Goal: Information Seeking & Learning: Learn about a topic

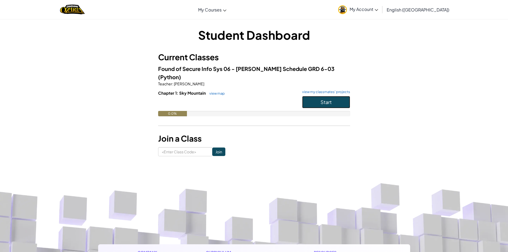
click at [334, 96] on button "Start" at bounding box center [326, 102] width 48 height 12
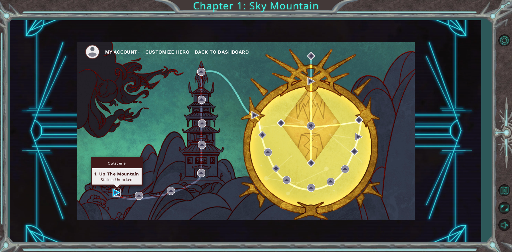
click at [117, 190] on img at bounding box center [117, 192] width 8 height 8
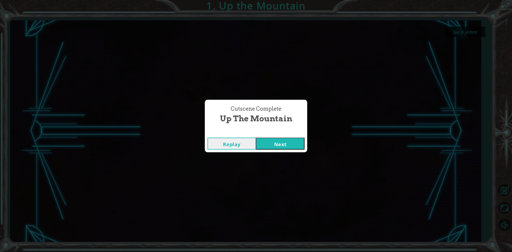
click at [278, 140] on button "Next" at bounding box center [280, 144] width 49 height 12
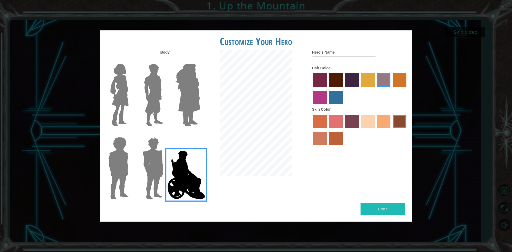
click at [162, 82] on img at bounding box center [154, 95] width 24 height 67
click at [165, 60] on input "Hero Lars" at bounding box center [165, 60] width 0 height 0
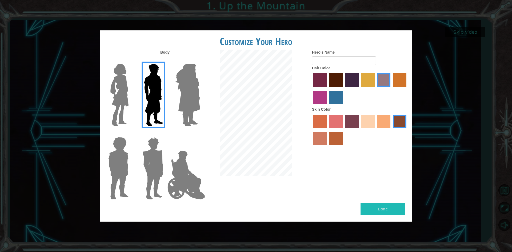
click at [190, 73] on img at bounding box center [187, 95] width 29 height 67
click at [200, 60] on input "Hero Amethyst" at bounding box center [200, 60] width 0 height 0
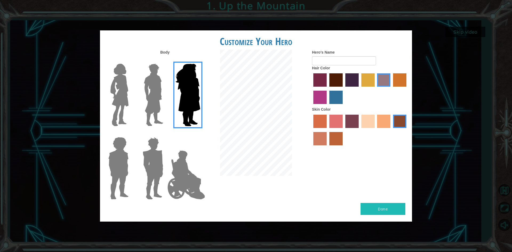
click at [130, 93] on img at bounding box center [119, 95] width 22 height 67
click at [131, 60] on input "Hero Connie" at bounding box center [131, 60] width 0 height 0
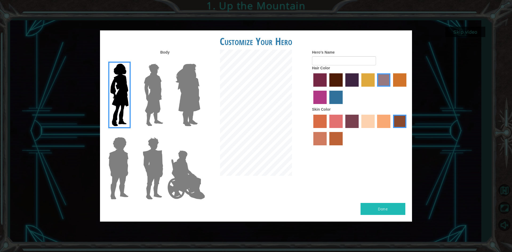
click at [140, 144] on img at bounding box center [152, 168] width 25 height 67
click at [165, 134] on input "Hero Garnet" at bounding box center [165, 134] width 0 height 0
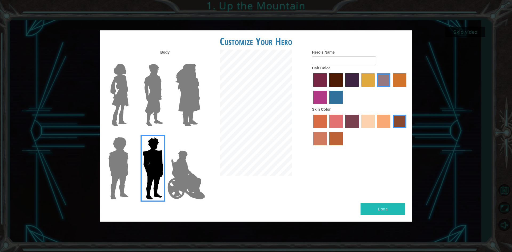
click at [336, 95] on label "lachmara hair color" at bounding box center [335, 97] width 13 height 13
click at [327, 106] on input "lachmara hair color" at bounding box center [327, 106] width 0 height 0
click at [333, 117] on label "froly skin color" at bounding box center [335, 121] width 13 height 13
click at [327, 130] on input "froly skin color" at bounding box center [327, 130] width 0 height 0
click at [322, 119] on label "sorbus skin color" at bounding box center [319, 121] width 13 height 13
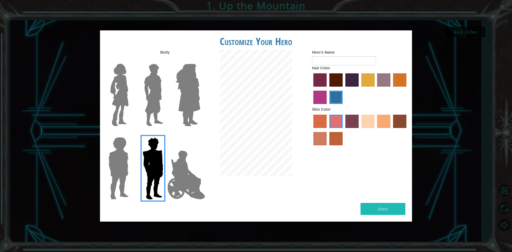
click at [311, 130] on input "sorbus skin color" at bounding box center [311, 130] width 0 height 0
click at [338, 122] on label "froly skin color" at bounding box center [335, 121] width 13 height 13
click at [327, 130] on input "froly skin color" at bounding box center [327, 130] width 0 height 0
click at [389, 206] on button "Done" at bounding box center [382, 209] width 45 height 12
type input "[PERSON_NAME]"
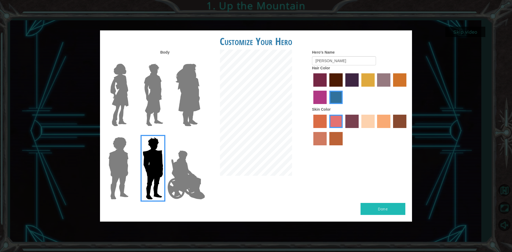
click at [375, 123] on div at bounding box center [360, 130] width 96 height 35
click at [370, 122] on label "sandy beach skin color" at bounding box center [367, 121] width 13 height 13
click at [359, 130] on input "sandy beach skin color" at bounding box center [359, 130] width 0 height 0
click at [381, 115] on label "tacao skin color" at bounding box center [383, 121] width 13 height 13
click at [375, 130] on input "tacao skin color" at bounding box center [375, 130] width 0 height 0
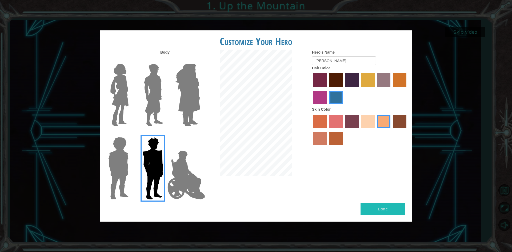
click at [337, 115] on label "froly skin color" at bounding box center [335, 121] width 13 height 13
click at [327, 130] on input "froly skin color" at bounding box center [327, 130] width 0 height 0
click at [320, 119] on label "sorbus skin color" at bounding box center [319, 121] width 13 height 13
click at [311, 130] on input "sorbus skin color" at bounding box center [311, 130] width 0 height 0
click at [317, 144] on label "burning sand skin color" at bounding box center [319, 138] width 13 height 13
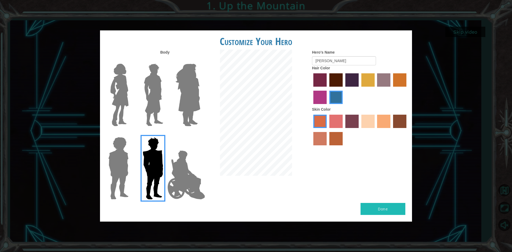
click at [407, 130] on input "burning sand skin color" at bounding box center [407, 130] width 0 height 0
click at [401, 115] on label "karma skin color" at bounding box center [399, 121] width 13 height 13
click at [391, 130] on input "karma skin color" at bounding box center [391, 130] width 0 height 0
click at [350, 80] on label "hot purple hair color" at bounding box center [351, 79] width 13 height 13
click at [343, 89] on input "hot purple hair color" at bounding box center [343, 89] width 0 height 0
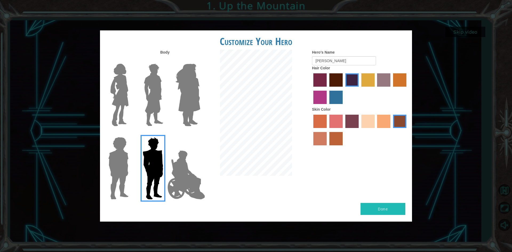
click at [345, 79] on label "hot purple hair color" at bounding box center [351, 79] width 13 height 13
click at [343, 89] on input "hot purple hair color" at bounding box center [343, 89] width 0 height 0
click at [338, 78] on label "maroon hair color" at bounding box center [335, 79] width 13 height 13
click at [327, 89] on input "maroon hair color" at bounding box center [327, 89] width 0 height 0
click at [372, 216] on div "Done" at bounding box center [256, 212] width 312 height 19
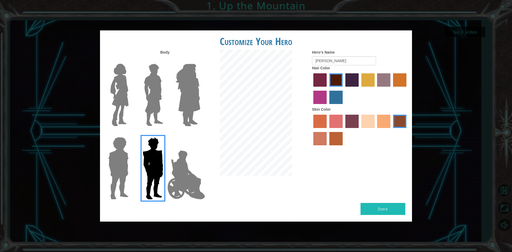
click at [126, 179] on img at bounding box center [118, 168] width 25 height 67
click at [131, 134] on input "Hero Steven" at bounding box center [131, 134] width 0 height 0
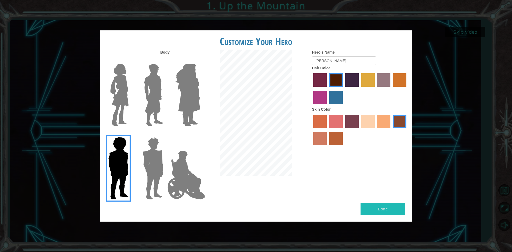
click at [154, 177] on img at bounding box center [152, 168] width 25 height 67
click at [165, 134] on input "Hero Garnet" at bounding box center [165, 134] width 0 height 0
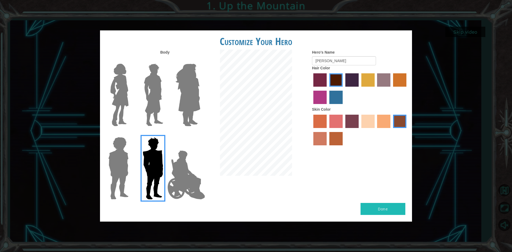
click at [383, 205] on button "Done" at bounding box center [382, 209] width 45 height 12
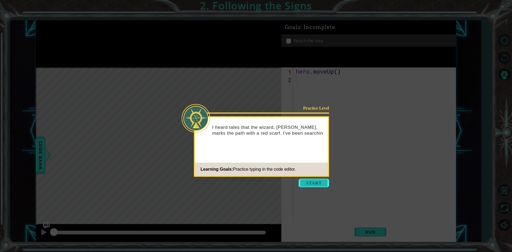
click at [321, 183] on button "Start" at bounding box center [314, 183] width 30 height 9
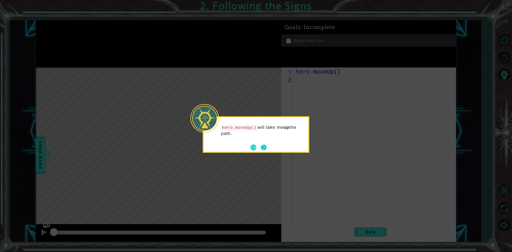
click at [267, 146] on button "Next" at bounding box center [264, 147] width 6 height 6
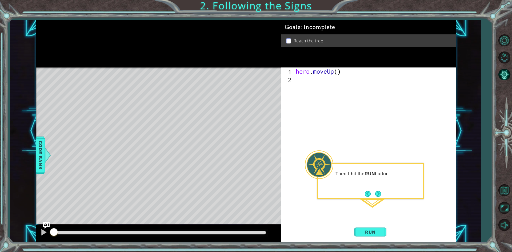
drag, startPoint x: 377, startPoint y: 194, endPoint x: 370, endPoint y: 162, distance: 32.7
click at [370, 162] on body "1 ההההההההההההההההההההההההההההההההההההההההההההההההההההההההההההההההההההההההההההה…" at bounding box center [256, 126] width 512 height 252
click at [376, 191] on button "Next" at bounding box center [378, 194] width 6 height 6
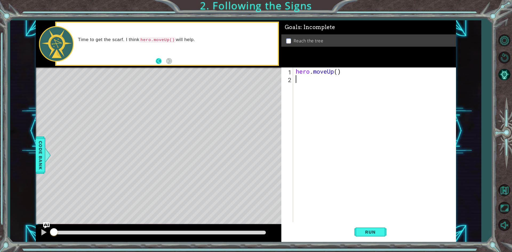
click at [161, 61] on button "Back" at bounding box center [161, 61] width 10 height 6
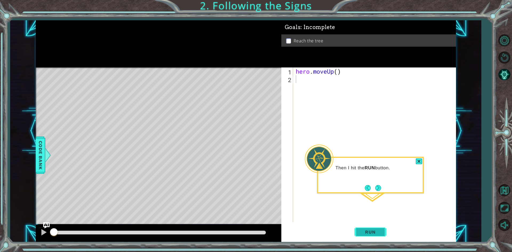
click at [379, 228] on button "Run" at bounding box center [370, 231] width 32 height 17
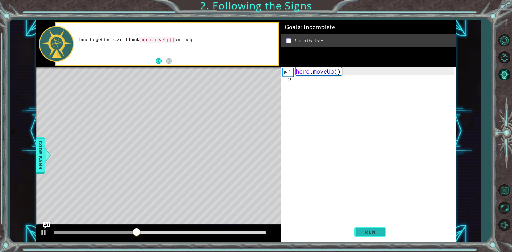
click at [369, 234] on span "Run" at bounding box center [370, 231] width 21 height 5
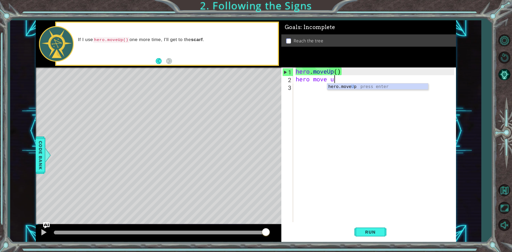
type textarea "hero move up"
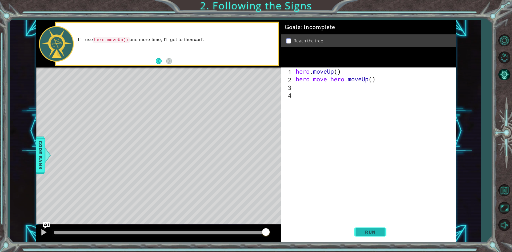
click at [369, 226] on button "Run" at bounding box center [370, 231] width 32 height 17
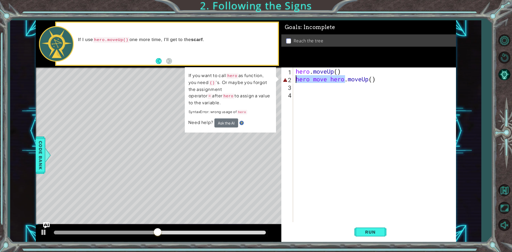
drag, startPoint x: 345, startPoint y: 80, endPoint x: 295, endPoint y: 81, distance: 50.7
click at [295, 81] on div "hero . moveUp ( ) hero move hero . moveUp ( )" at bounding box center [376, 152] width 162 height 170
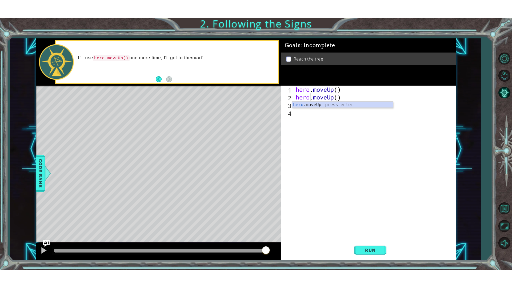
scroll to position [0, 1]
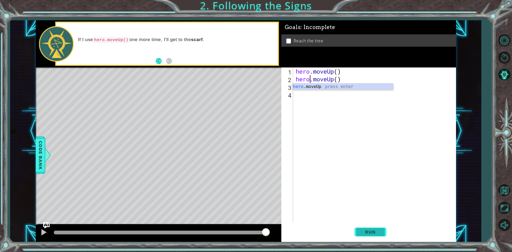
type textarea "hero.moveUp()"
click at [379, 235] on span "Run" at bounding box center [370, 231] width 21 height 5
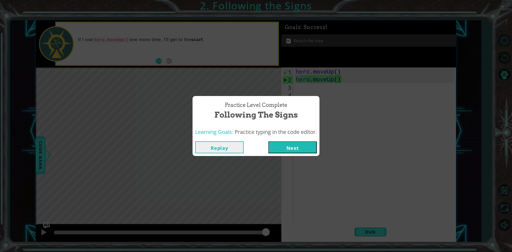
click at [303, 156] on div "Practice Level Complete Following the Signs Learning Goals: Practice typing in …" at bounding box center [256, 126] width 512 height 252
click at [303, 148] on button "Next" at bounding box center [292, 147] width 49 height 12
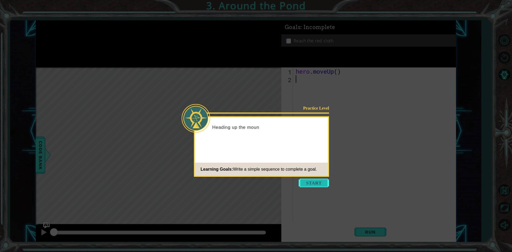
click at [317, 180] on button "Start" at bounding box center [314, 183] width 30 height 9
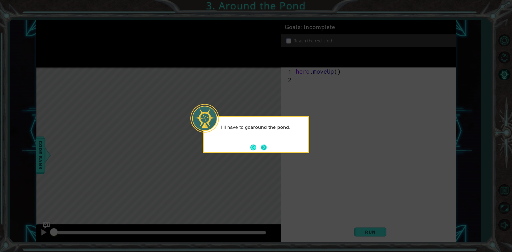
click at [263, 148] on button "Next" at bounding box center [264, 147] width 6 height 6
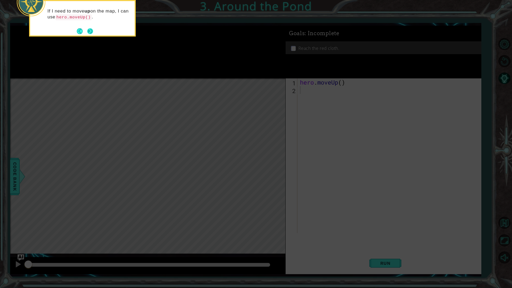
click at [91, 30] on button "Next" at bounding box center [90, 31] width 6 height 6
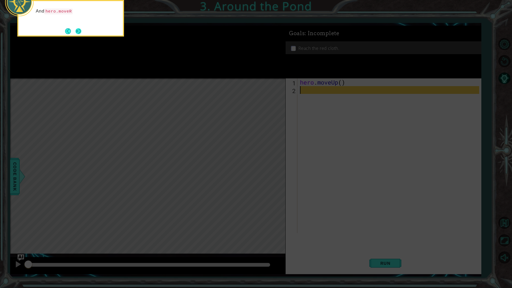
click at [81, 30] on button "Next" at bounding box center [78, 31] width 6 height 6
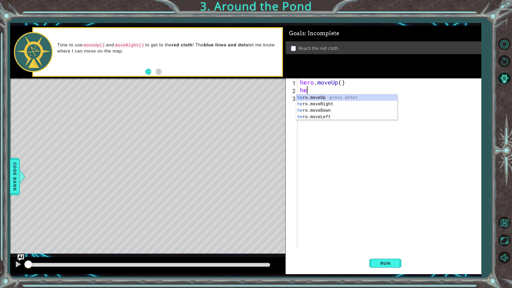
type textarea "her"
click at [345, 105] on div "her o.moveUp press enter her o.moveRight press enter her o.moveDown press enter…" at bounding box center [346, 113] width 101 height 38
click at [302, 98] on div "hero . moveUp ( ) hero . moveRight ( )" at bounding box center [390, 171] width 183 height 186
type textarea "h"
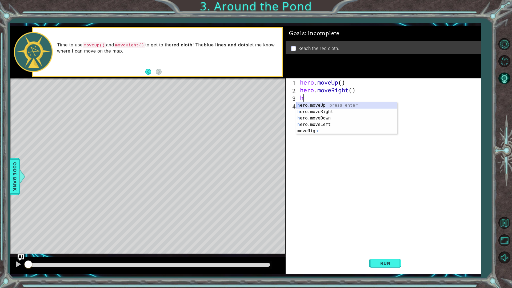
click at [316, 106] on div "h ero.moveUp press enter h ero.moveRight press enter h ero.moveDown press enter…" at bounding box center [346, 124] width 101 height 45
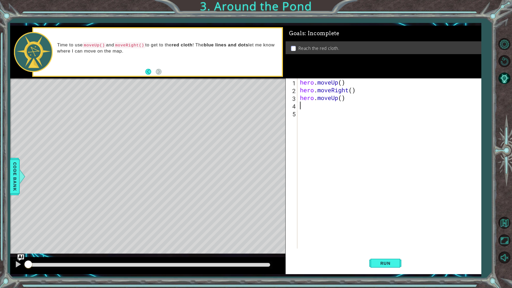
drag, startPoint x: 303, startPoint y: 103, endPoint x: 309, endPoint y: 101, distance: 6.0
click at [309, 101] on div "hero . moveUp ( ) hero . moveRight ( ) hero . moveUp ( )" at bounding box center [390, 171] width 183 height 186
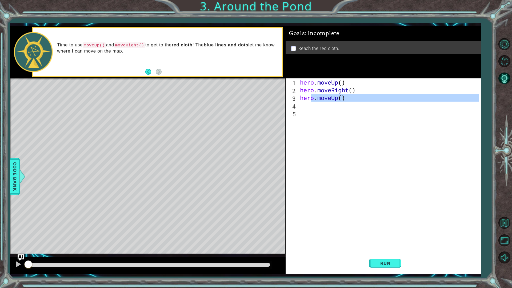
type textarea "hero.moveUp()"
click at [305, 105] on div "hero . moveUp ( ) hero . moveRight ( ) hero . moveUp ( )" at bounding box center [389, 163] width 180 height 170
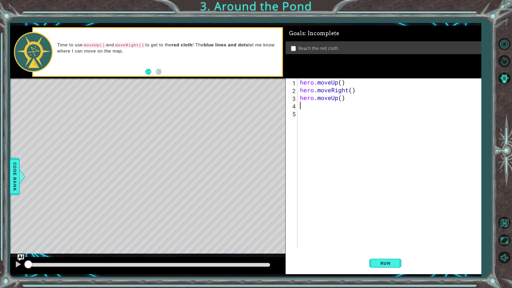
click at [303, 109] on div "hero . moveUp ( ) hero . moveRight ( ) hero . moveUp ( )" at bounding box center [390, 171] width 183 height 186
type textarea "h"
drag, startPoint x: 315, startPoint y: 112, endPoint x: 328, endPoint y: 149, distance: 39.1
click at [313, 113] on div "h ero.moveUp press enter h ero.moveRight press enter h ero.moveDown press enter…" at bounding box center [346, 132] width 101 height 45
click at [392, 252] on span "Run" at bounding box center [385, 262] width 21 height 5
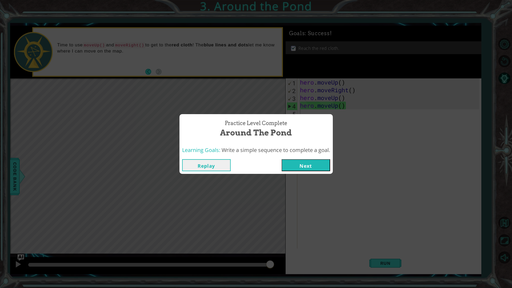
click at [305, 169] on button "Next" at bounding box center [306, 165] width 49 height 12
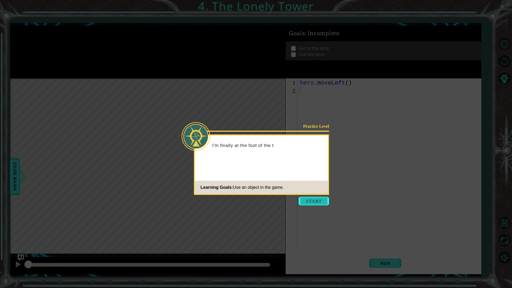
click at [309, 200] on button "Start" at bounding box center [314, 201] width 30 height 9
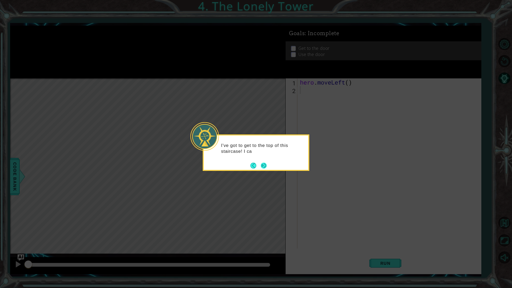
click at [265, 161] on div "I've got to get to the top of this staircase! I ca" at bounding box center [256, 151] width 105 height 27
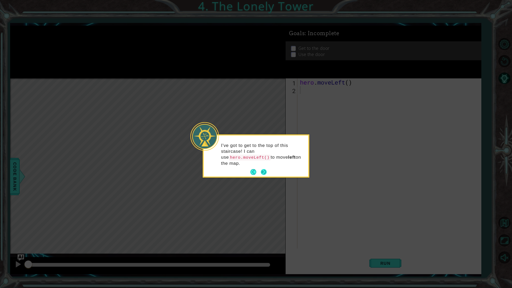
click at [261, 169] on button "Next" at bounding box center [264, 172] width 6 height 6
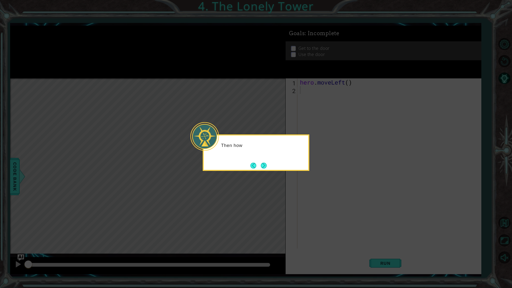
click at [261, 165] on button "Next" at bounding box center [264, 166] width 6 height 6
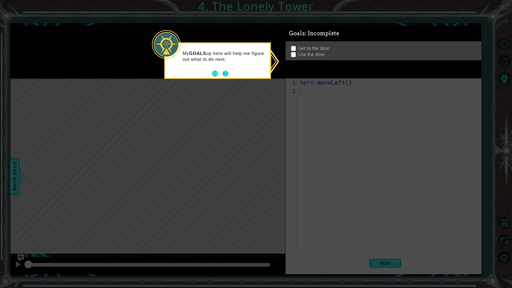
click at [227, 73] on button "Next" at bounding box center [225, 74] width 6 height 6
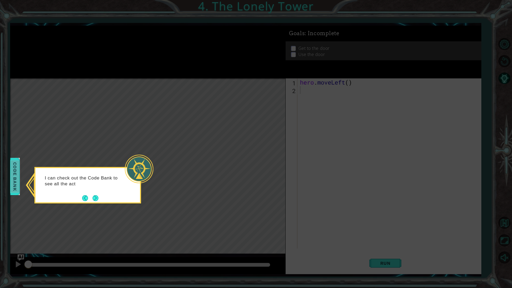
click at [15, 163] on span "Code Bank" at bounding box center [15, 176] width 9 height 33
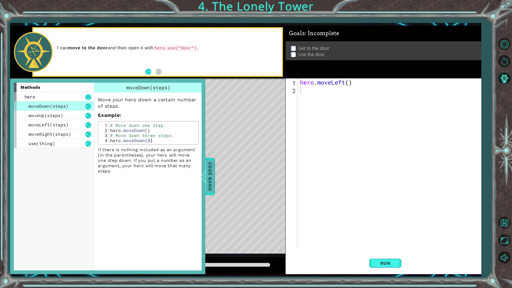
click at [206, 175] on div at bounding box center [202, 176] width 7 height 16
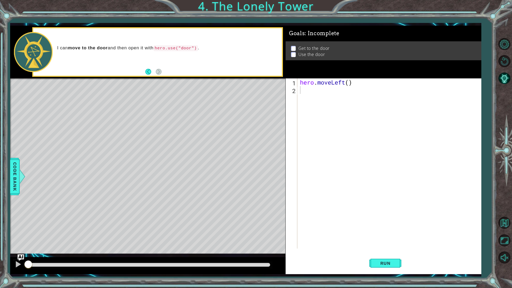
click at [293, 52] on p at bounding box center [293, 54] width 5 height 5
drag, startPoint x: 293, startPoint y: 52, endPoint x: 300, endPoint y: 56, distance: 7.8
click at [300, 56] on li "Use the door" at bounding box center [384, 54] width 187 height 6
type textarea "hero.moveLeft()"
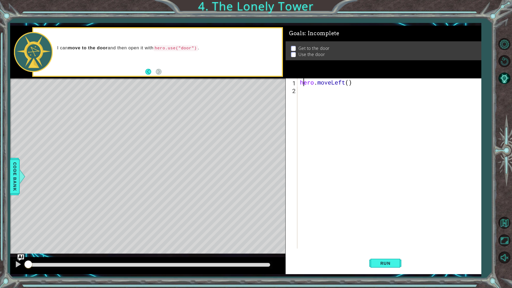
click at [303, 84] on div "hero . moveLeft ( )" at bounding box center [390, 171] width 183 height 186
click at [305, 91] on div "hero . moveLeft ( )" at bounding box center [390, 171] width 183 height 186
type textarea "h"
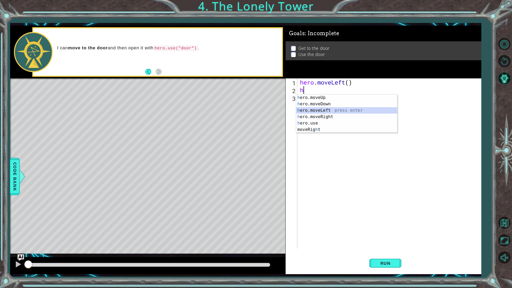
click at [299, 111] on div "h ero.moveUp press enter h ero.moveDown press enter h ero.moveLeft press enter …" at bounding box center [346, 119] width 101 height 51
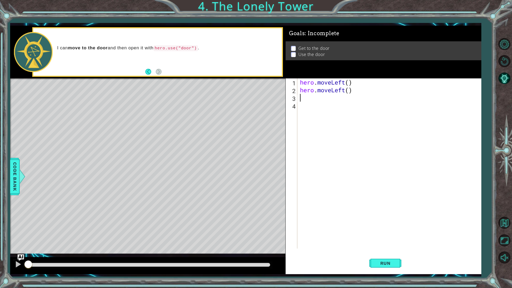
type textarea "h"
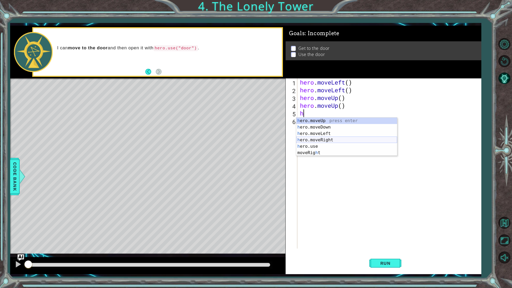
click at [313, 142] on div "h ero.moveUp press enter h ero.moveDown press enter h ero.moveLeft press enter …" at bounding box center [346, 143] width 101 height 51
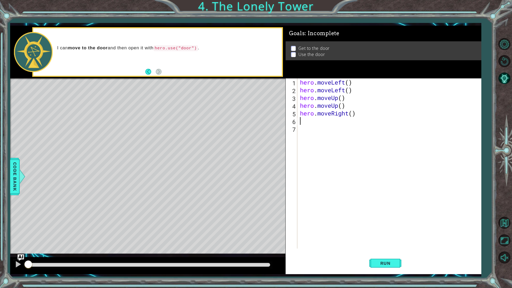
type textarea "h"
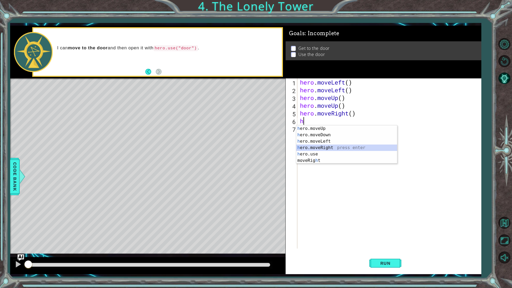
click at [338, 147] on div "h ero.moveUp press enter h ero.moveDown press enter h ero.moveLeft press enter …" at bounding box center [346, 150] width 101 height 51
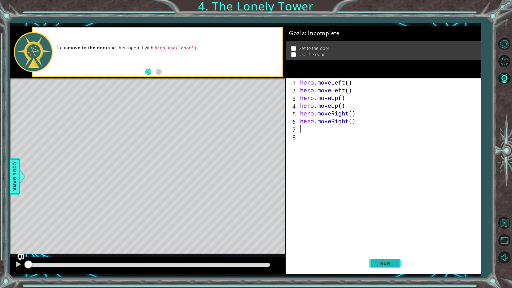
click at [387, 252] on span "Run" at bounding box center [385, 262] width 21 height 5
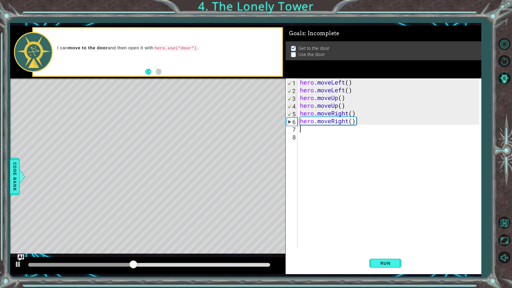
type textarea "h"
click at [387, 252] on button "Run" at bounding box center [385, 262] width 32 height 19
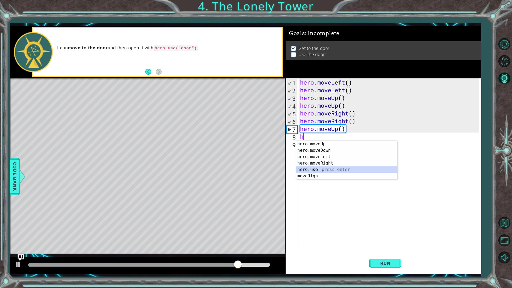
click at [308, 168] on div "h ero.moveUp press enter h ero.moveDown press enter h ero.moveLeft press enter …" at bounding box center [346, 166] width 101 height 51
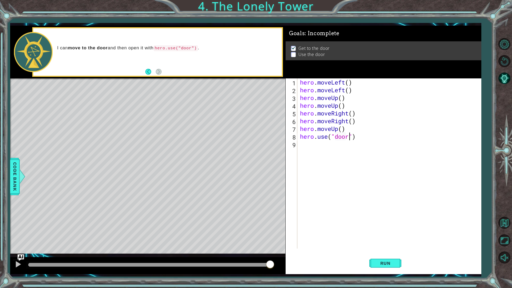
scroll to position [0, 2]
click at [384, 252] on span "Run" at bounding box center [385, 262] width 21 height 5
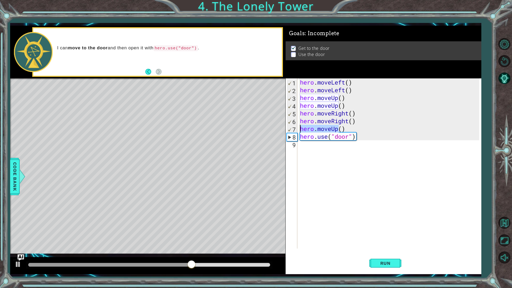
drag, startPoint x: 340, startPoint y: 128, endPoint x: 300, endPoint y: 128, distance: 39.7
click at [300, 128] on div "hero . moveLeft ( ) hero . moveLeft ( ) hero . moveUp ( ) hero . moveUp ( ) her…" at bounding box center [390, 171] width 183 height 186
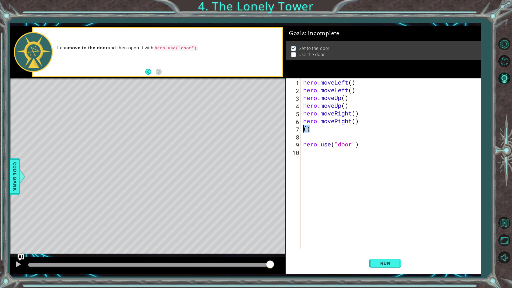
drag, startPoint x: 312, startPoint y: 127, endPoint x: 299, endPoint y: 128, distance: 12.6
click at [299, 128] on div "hero.use("door") 1 2 3 4 5 6 7 8 9 10 hero . moveLeft ( ) hero . moveLeft ( ) h…" at bounding box center [383, 163] width 194 height 170
type textarea "()"
type textarea "hero.moveRight()"
type textarea "hero.use("door")"
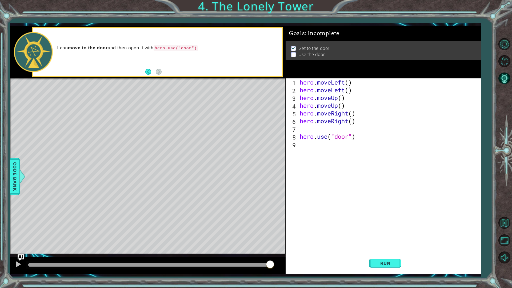
type textarea "hero.moveRight()"
click at [382, 252] on span "Run" at bounding box center [385, 262] width 21 height 5
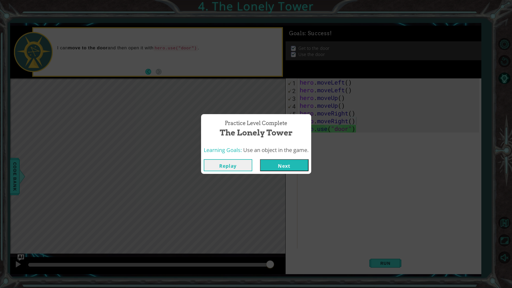
click at [285, 164] on button "Next" at bounding box center [284, 165] width 49 height 12
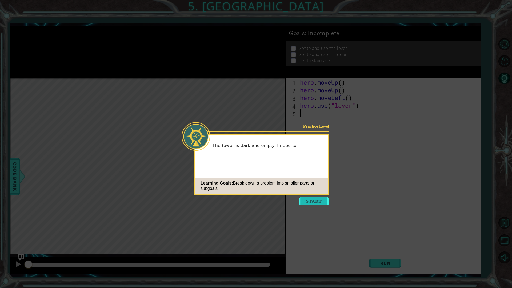
click at [316, 201] on button "Start" at bounding box center [314, 201] width 30 height 9
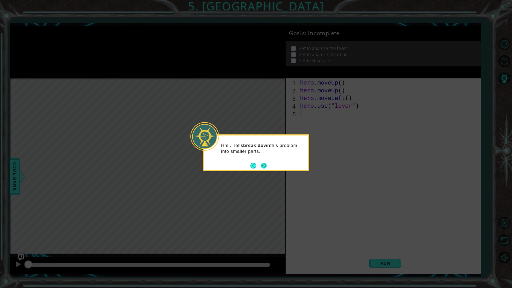
click at [261, 166] on button "Next" at bounding box center [264, 166] width 6 height 6
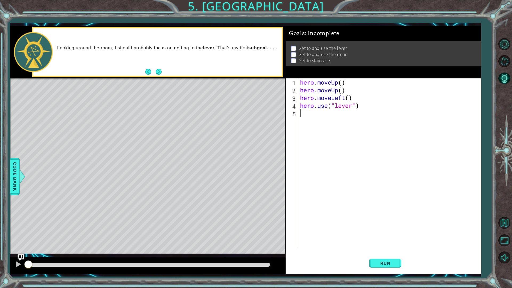
type textarea "h"
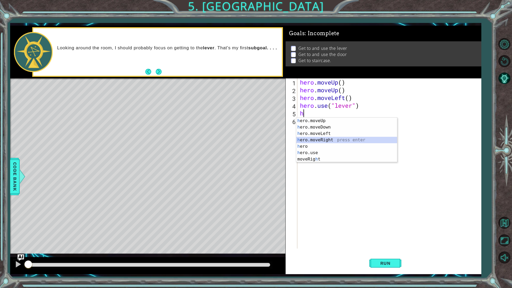
click at [310, 140] on div "h ero.moveUp press enter h ero.moveDown press enter h ero.moveLeft press enter …" at bounding box center [346, 147] width 101 height 58
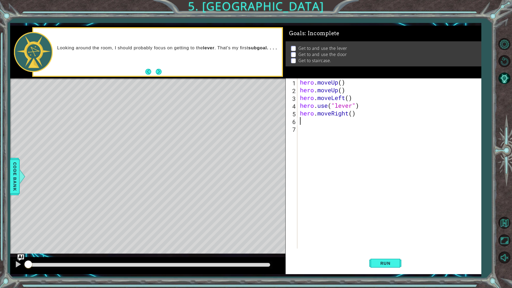
type textarea "h"
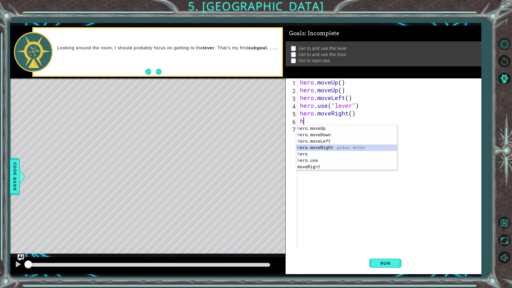
click at [310, 148] on div "h ero.moveUp press enter h ero.moveDown press enter h ero.moveLeft press enter …" at bounding box center [346, 154] width 101 height 58
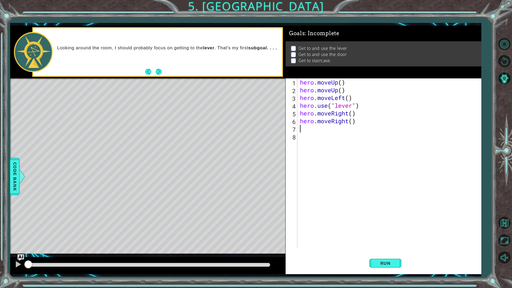
type textarea "h"
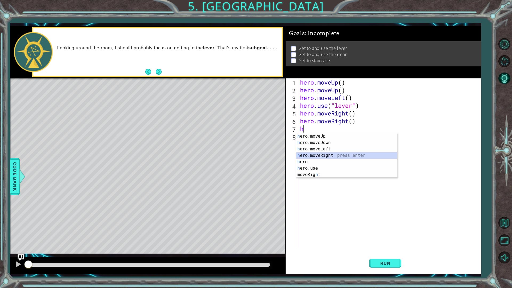
click at [308, 154] on div "h ero.moveUp press enter h ero.moveDown press enter h ero.moveLeft press enter …" at bounding box center [346, 162] width 101 height 58
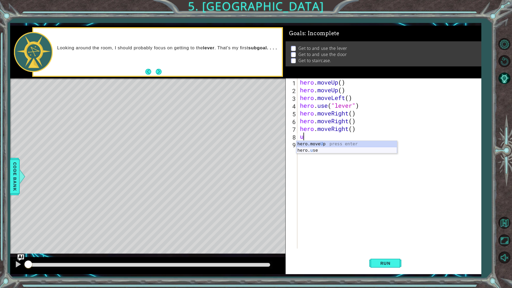
click at [299, 150] on div "hero.move U p press enter hero. u se press enter" at bounding box center [346, 154] width 101 height 26
type textarea "hero.use("door")"
click at [335, 148] on div "hero . moveUp ( ) hero . moveUp ( ) hero . moveLeft ( ) hero . use ( "lever" ) …" at bounding box center [390, 171] width 183 height 186
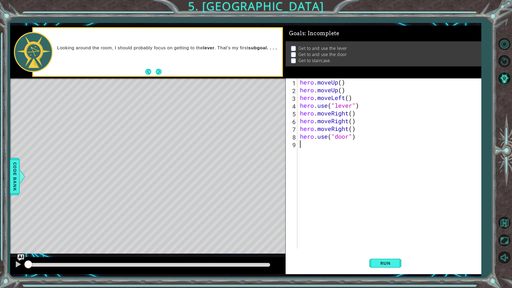
type textarea "h"
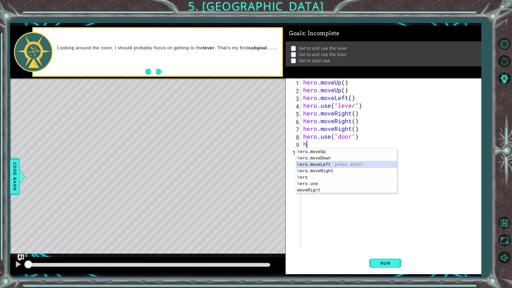
click at [327, 164] on div "h ero.moveUp press enter h ero.moveDown press enter h ero.moveLeft press enter …" at bounding box center [346, 177] width 101 height 58
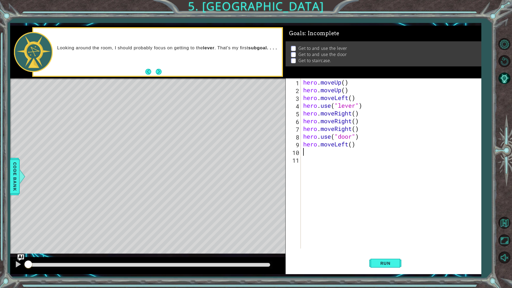
type textarea "h"
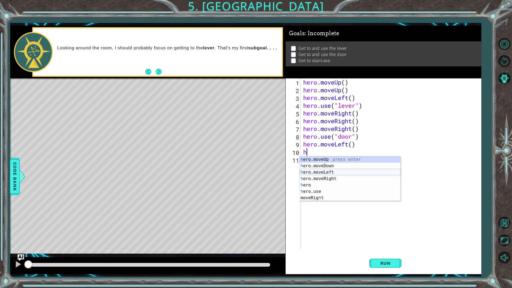
click at [326, 173] on div "h ero.moveUp press enter h ero.moveDown press enter h ero.moveLeft press enter …" at bounding box center [349, 185] width 101 height 58
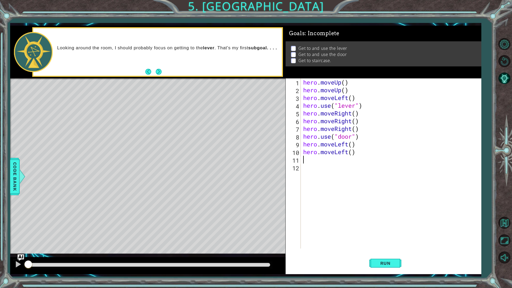
type textarea "h"
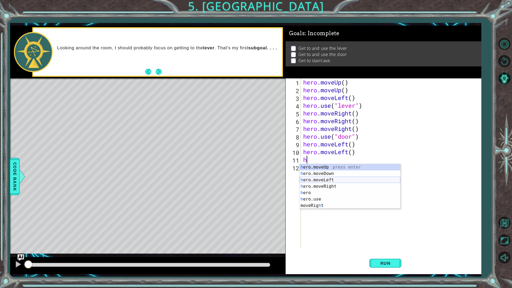
click at [325, 179] on div "h ero.moveUp press enter h ero.moveDown press enter h ero.moveLeft press enter …" at bounding box center [349, 193] width 101 height 58
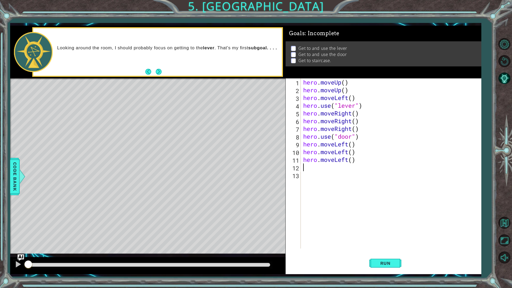
type textarea "h"
click at [384, 252] on button "Run" at bounding box center [385, 262] width 32 height 19
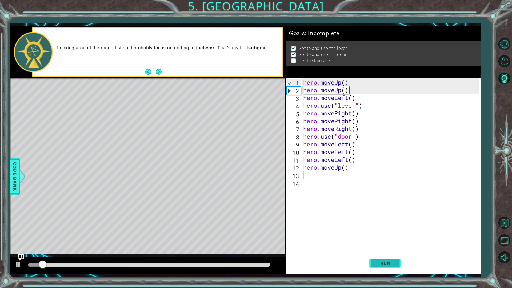
click at [381, 252] on button "Run" at bounding box center [385, 262] width 32 height 19
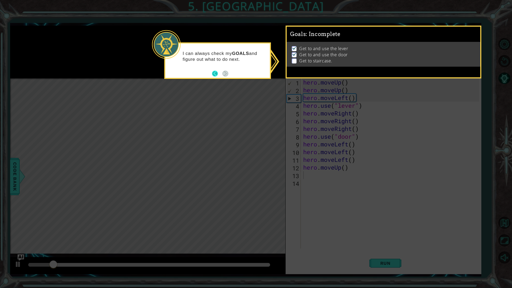
click at [214, 74] on button "Back" at bounding box center [217, 74] width 10 height 6
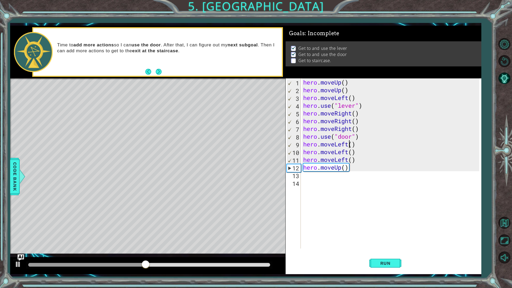
click at [348, 142] on div "hero . moveUp ( ) hero . moveUp ( ) hero . moveLeft ( ) hero . use ( "lever" ) …" at bounding box center [392, 171] width 180 height 186
click at [363, 138] on div "hero . moveUp ( ) hero . moveUp ( ) hero . moveLeft ( ) hero . use ( "lever" ) …" at bounding box center [392, 171] width 180 height 186
type textarea "hero.use("door")"
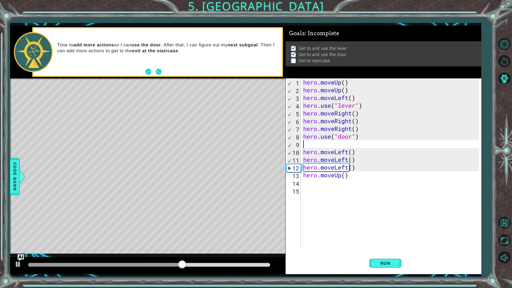
type textarea "h"
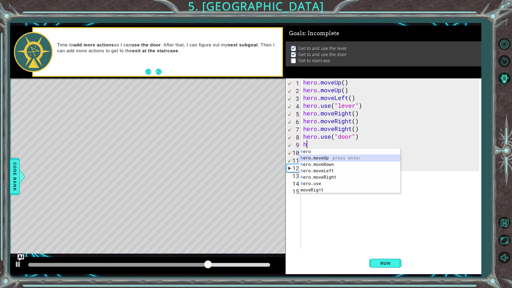
click at [322, 156] on div "h ero press enter h ero.moveUp press enter h ero.moveDown press enter h ero.mov…" at bounding box center [349, 177] width 101 height 58
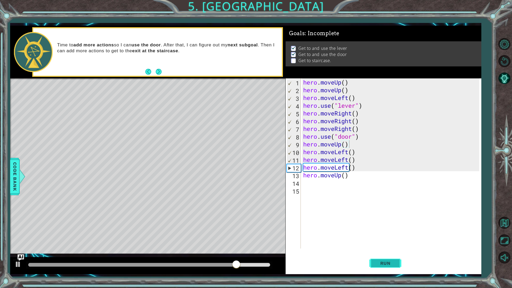
click at [377, 252] on span "Run" at bounding box center [385, 262] width 21 height 5
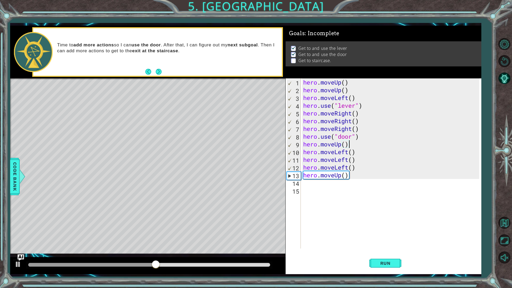
scroll to position [0, 2]
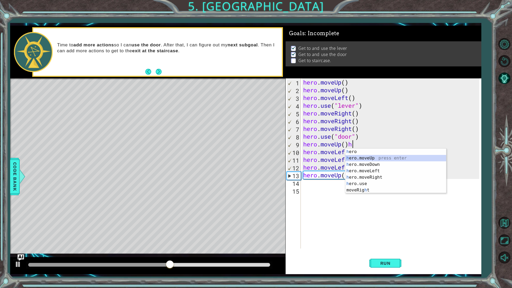
click at [383, 158] on div "h ero press enter h ero.moveUp press enter h ero.moveDown press enter h ero.mov…" at bounding box center [395, 177] width 101 height 58
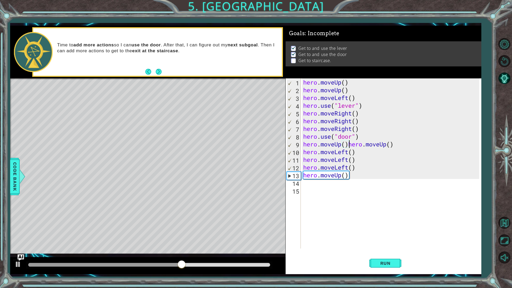
click at [348, 145] on div "hero . moveUp ( ) hero . moveUp ( ) hero . moveLeft ( ) hero . use ( "lever" ) …" at bounding box center [392, 171] width 180 height 186
type textarea "hero.moveUp()"
click at [379, 252] on span "Run" at bounding box center [385, 262] width 21 height 5
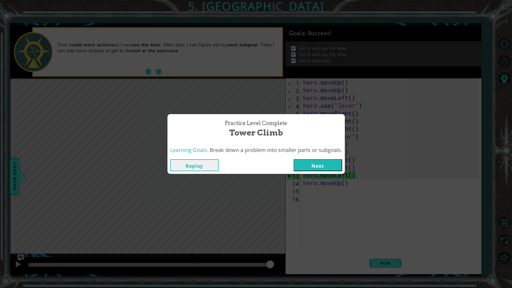
click at [329, 169] on button "Next" at bounding box center [318, 165] width 49 height 12
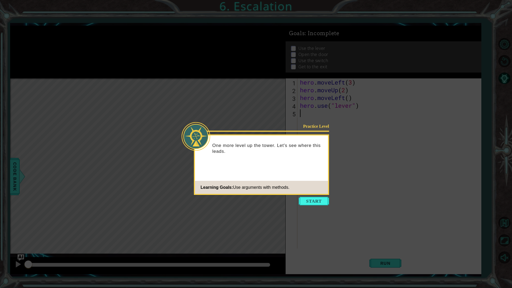
click at [325, 203] on button "Start" at bounding box center [314, 201] width 30 height 9
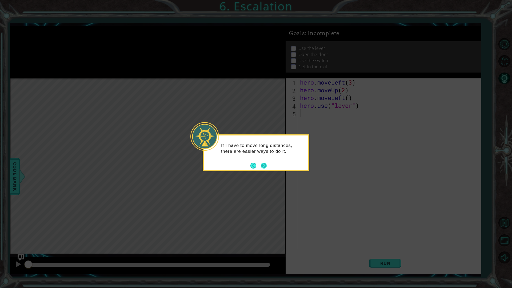
click at [261, 168] on button "Next" at bounding box center [264, 166] width 6 height 6
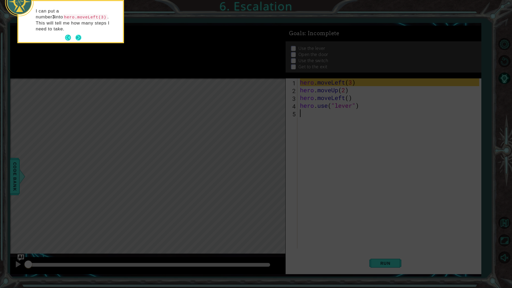
click at [76, 35] on button "Next" at bounding box center [78, 38] width 6 height 6
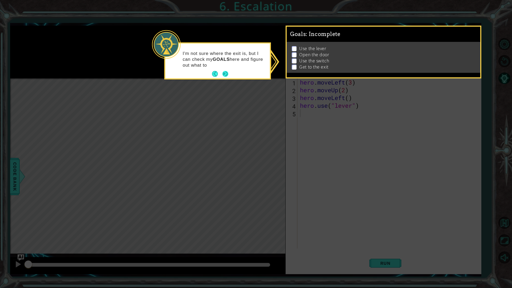
click at [223, 71] on button "Next" at bounding box center [225, 74] width 6 height 6
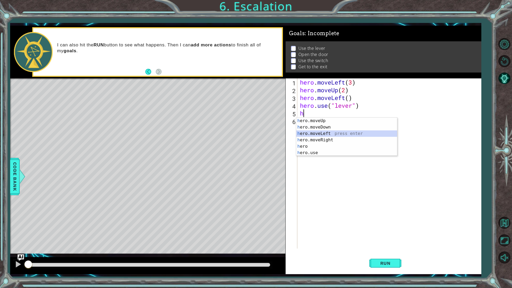
click at [323, 131] on div "h ero.moveUp press enter h ero.moveDown press enter h ero.moveLeft press enter …" at bounding box center [346, 143] width 101 height 51
type textarea "hero.moveLeft(1)"
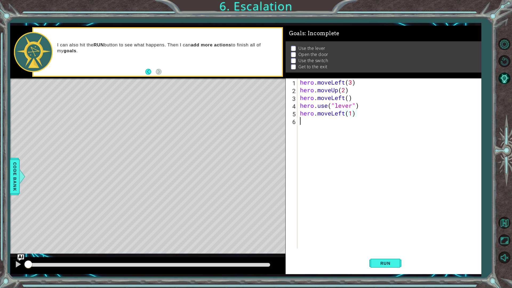
click at [318, 132] on div "hero . moveLeft ( 3 ) hero . moveUp ( 2 ) hero . moveLeft ( ) hero . use ( "lev…" at bounding box center [390, 171] width 183 height 186
click at [316, 134] on div "hero.move U p press enter hero. u se press enter" at bounding box center [346, 138] width 101 height 26
type textarea "hero.use("door")"
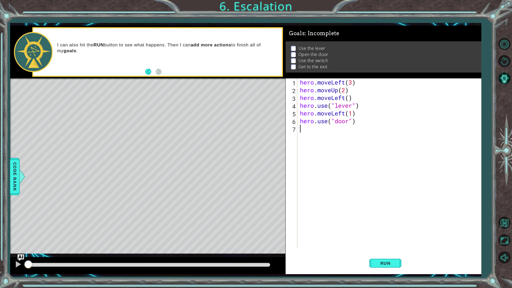
click at [319, 130] on div "hero . moveLeft ( 3 ) hero . moveUp ( 2 ) hero . moveLeft ( ) hero . use ( "lev…" at bounding box center [390, 171] width 183 height 186
click at [318, 138] on div "hero. m oveUp press enter hero. m oveDown press enter hero. m oveLeft press ent…" at bounding box center [346, 152] width 101 height 38
type textarea "hero.moveUp(2)"
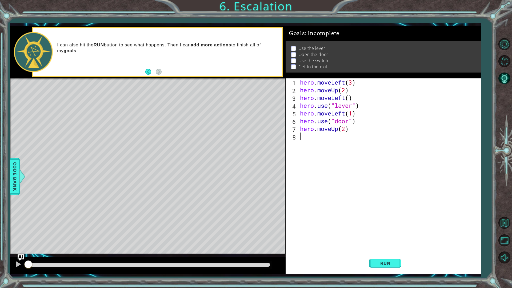
click at [303, 142] on div "hero . moveLeft ( 3 ) hero . moveUp ( 2 ) hero . moveLeft ( ) hero . use ( "lev…" at bounding box center [390, 171] width 183 height 186
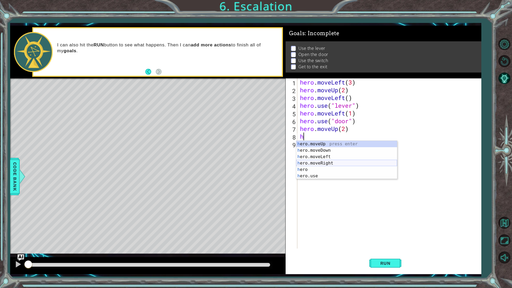
click at [322, 161] on div "h ero.moveUp press enter h ero.moveDown press enter h ero.moveLeft press enter …" at bounding box center [346, 166] width 101 height 51
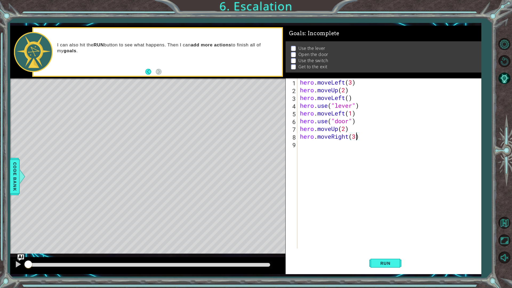
scroll to position [0, 2]
type textarea "hero.moveRight(3)"
click at [394, 252] on span "Run" at bounding box center [385, 262] width 21 height 5
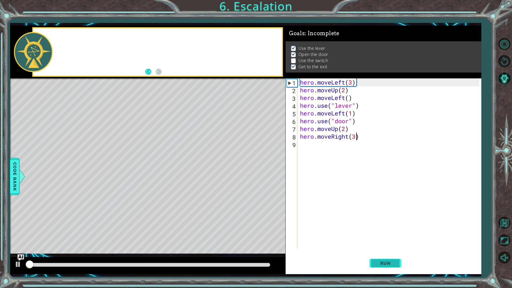
scroll to position [0, 0]
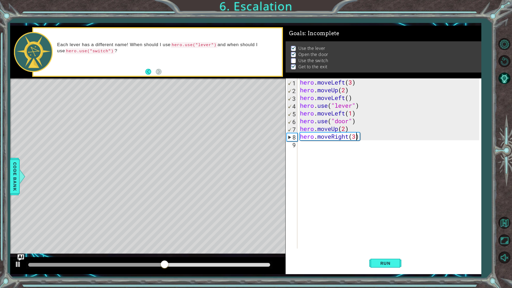
click at [310, 146] on div "hero . moveLeft ( 3 ) hero . moveUp ( 2 ) hero . moveLeft ( ) hero . use ( "lev…" at bounding box center [390, 171] width 183 height 186
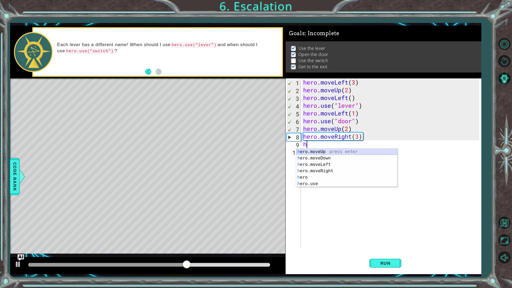
click at [322, 152] on div "h ero.moveUp press enter h ero.moveDown press enter h ero.moveLeft press enter …" at bounding box center [346, 173] width 101 height 51
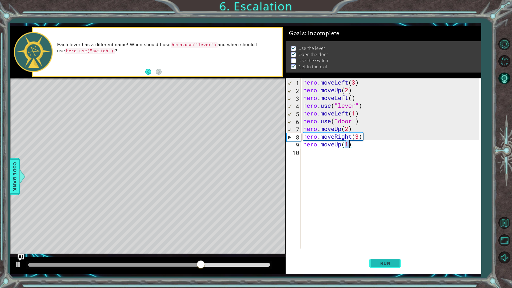
type textarea "hero.moveUp(1)"
click at [384, 252] on span "Run" at bounding box center [385, 262] width 21 height 5
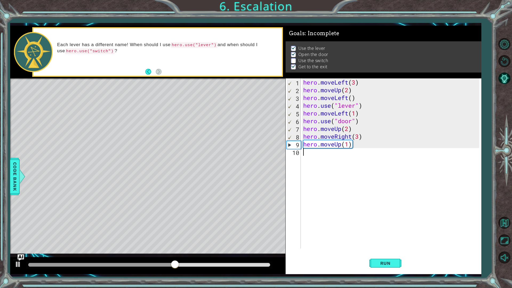
click at [305, 154] on div "hero . moveLeft ( 3 ) hero . moveUp ( 2 ) hero . moveLeft ( ) hero . use ( "lev…" at bounding box center [392, 171] width 180 height 186
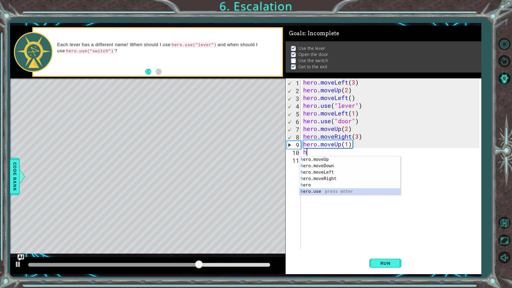
click at [322, 189] on div "h ero.moveUp press enter h ero.moveDown press enter h ero.moveLeft press enter …" at bounding box center [349, 181] width 101 height 51
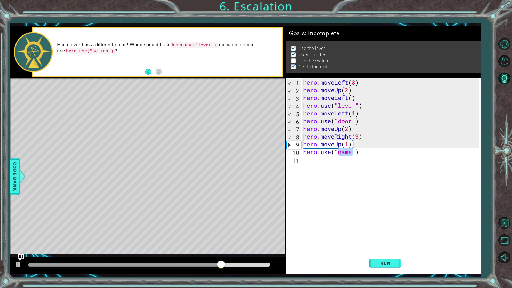
click at [350, 153] on div "hero . moveLeft ( 3 ) hero . moveUp ( 2 ) hero . moveLeft ( ) hero . use ( "lev…" at bounding box center [390, 163] width 177 height 170
click at [350, 153] on div "hero . moveLeft ( 3 ) hero . moveUp ( 2 ) hero . moveLeft ( ) hero . use ( "lev…" at bounding box center [392, 171] width 180 height 186
click at [348, 153] on div "hero . moveLeft ( 3 ) hero . moveUp ( 2 ) hero . moveLeft ( ) hero . use ( "lev…" at bounding box center [392, 171] width 180 height 186
drag, startPoint x: 351, startPoint y: 155, endPoint x: 338, endPoint y: 151, distance: 13.3
click at [338, 151] on div "hero . moveLeft ( 3 ) hero . moveUp ( 2 ) hero . moveLeft ( ) hero . use ( "lev…" at bounding box center [392, 171] width 180 height 186
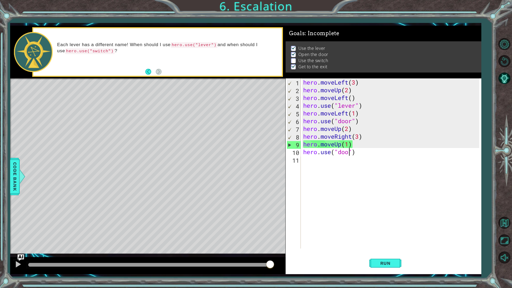
scroll to position [0, 2]
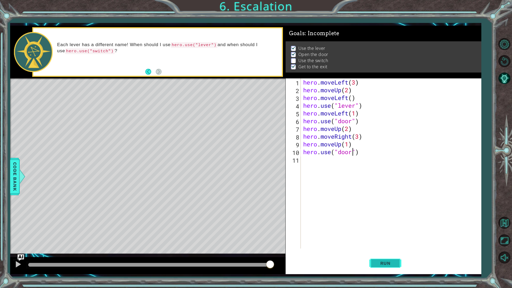
click at [379, 252] on button "Run" at bounding box center [385, 262] width 32 height 19
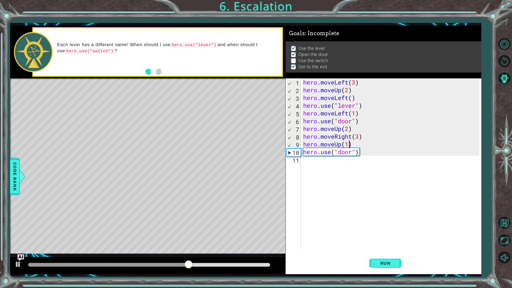
click at [348, 147] on div "hero . moveLeft ( 3 ) hero . moveUp ( 2 ) hero . moveLeft ( ) hero . use ( "lev…" at bounding box center [392, 171] width 180 height 186
click at [389, 252] on span "Run" at bounding box center [385, 262] width 21 height 5
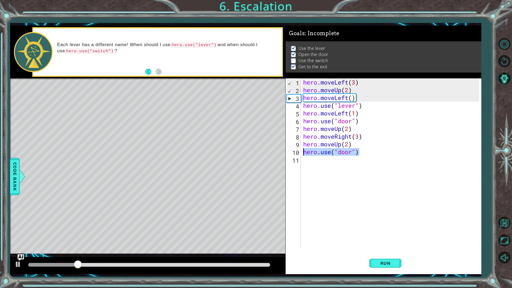
drag, startPoint x: 358, startPoint y: 152, endPoint x: 300, endPoint y: 152, distance: 58.1
click at [300, 152] on div "hero.moveUp(2) 1 2 3 4 5 6 7 8 9 10 11 hero . moveLeft ( 3 ) hero . moveUp ( 2 …" at bounding box center [383, 163] width 194 height 170
type textarea "hero.use("door")"
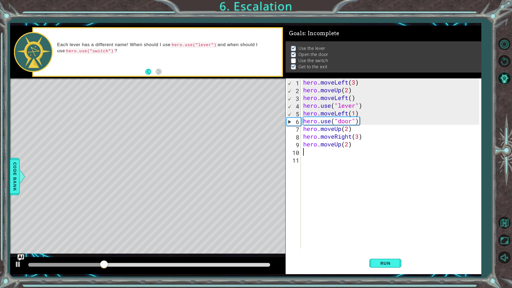
scroll to position [0, 0]
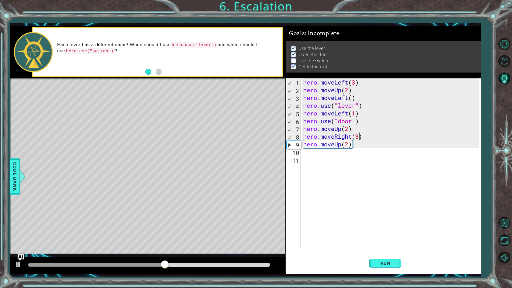
click at [358, 135] on div "hero . moveLeft ( 3 ) hero . moveUp ( 2 ) hero . moveLeft ( ) hero . use ( "lev…" at bounding box center [392, 171] width 180 height 186
click at [347, 142] on div "hero . moveLeft ( 3 ) hero . moveUp ( 2 ) hero . moveLeft ( ) hero . use ( "lev…" at bounding box center [392, 171] width 180 height 186
click at [367, 138] on div "hero . moveLeft ( 3 ) hero . moveUp ( 2 ) hero . moveLeft ( ) hero . use ( "lev…" at bounding box center [392, 171] width 180 height 186
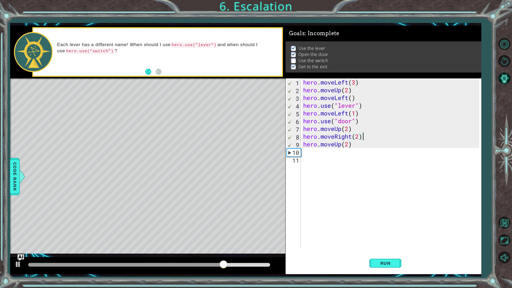
scroll to position [0, 2]
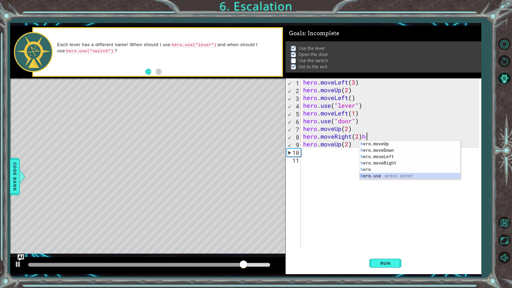
click at [365, 174] on div "h ero.moveUp press enter h ero.moveDown press enter h ero.moveLeft press enter …" at bounding box center [409, 166] width 101 height 51
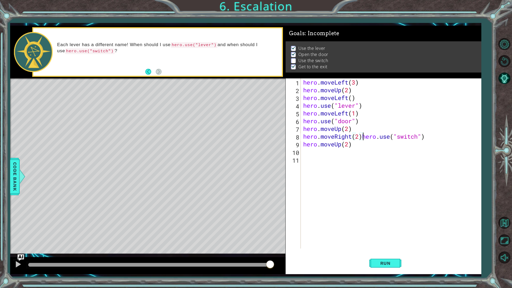
scroll to position [0, 3]
click at [363, 136] on div "hero . moveLeft ( 3 ) hero . moveUp ( 2 ) hero . moveLeft ( ) hero . use ( "lev…" at bounding box center [392, 171] width 180 height 186
click at [369, 145] on div "hero . moveLeft ( 3 ) hero . moveUp ( 2 ) hero . moveLeft ( ) hero . use ( "lev…" at bounding box center [392, 171] width 180 height 186
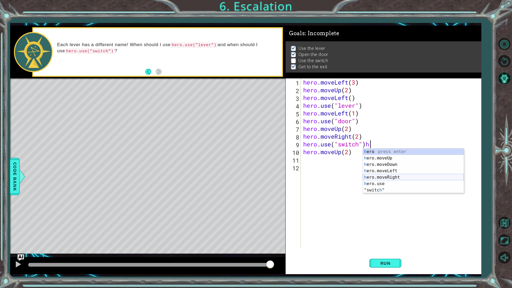
click at [384, 177] on div "h ero press enter h ero.moveUp press enter h ero.moveDown press enter h ero.mov…" at bounding box center [413, 177] width 101 height 58
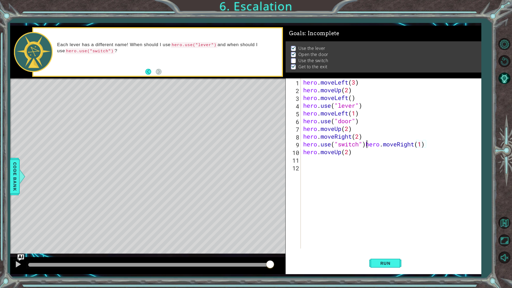
click at [365, 143] on div "hero . moveLeft ( 3 ) hero . moveUp ( 2 ) hero . moveLeft ( ) hero . use ( "lev…" at bounding box center [392, 171] width 180 height 186
type textarea "hero.moveRight(1)"
click at [395, 252] on button "Run" at bounding box center [385, 262] width 32 height 19
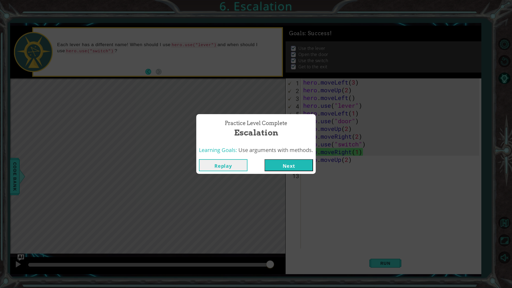
click at [310, 164] on button "Next" at bounding box center [288, 165] width 49 height 12
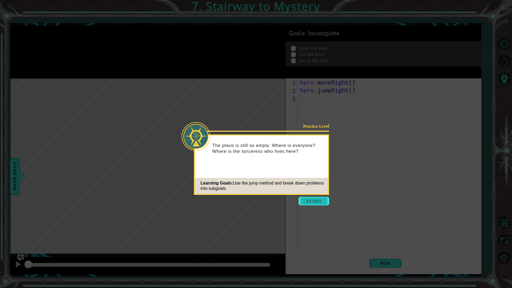
click at [315, 199] on button "Start" at bounding box center [314, 201] width 30 height 9
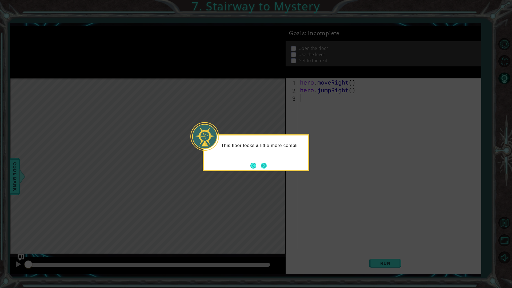
click at [266, 163] on button "Next" at bounding box center [264, 166] width 6 height 6
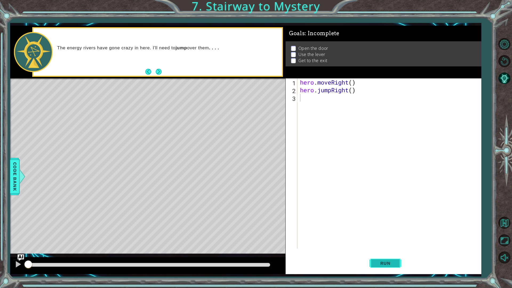
click at [396, 252] on button "Run" at bounding box center [385, 262] width 32 height 19
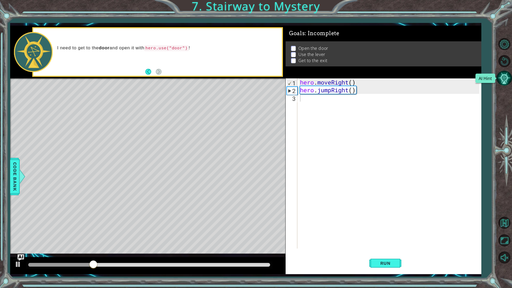
click at [500, 74] on button "AI Hint" at bounding box center [503, 77] width 15 height 15
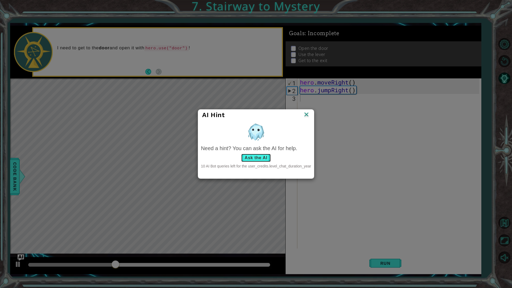
click at [255, 160] on button "Ask the AI" at bounding box center [256, 158] width 30 height 9
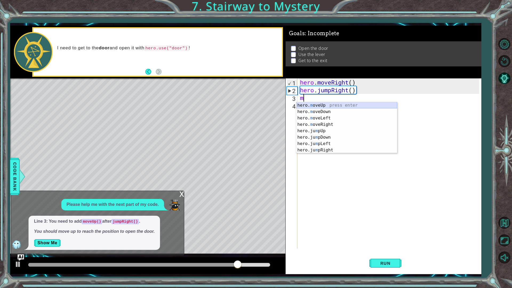
click at [316, 106] on div "hero. m oveUp press enter hero. m oveDown press enter hero. m oveLeft press ent…" at bounding box center [346, 134] width 101 height 64
type textarea "hero.moveUp(1)"
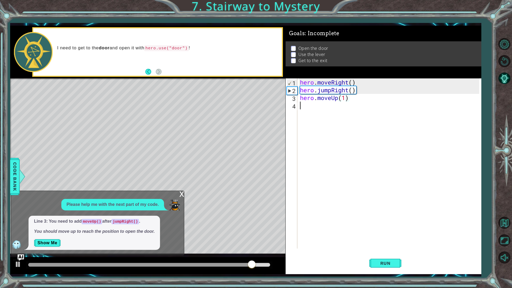
click at [314, 109] on div "hero . moveRight ( ) hero . jumpRight ( ) hero . moveUp ( 1 )" at bounding box center [390, 171] width 183 height 186
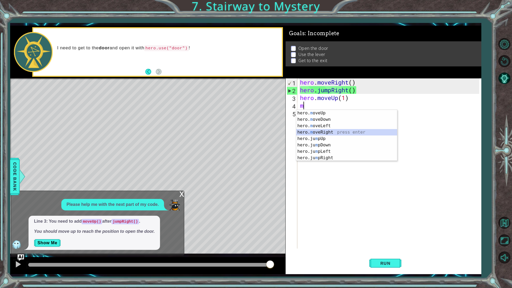
click at [313, 129] on div "hero. m oveUp press enter hero. m oveDown press enter hero. m oveLeft press ent…" at bounding box center [346, 142] width 101 height 64
type textarea "hero.moveRight(1)"
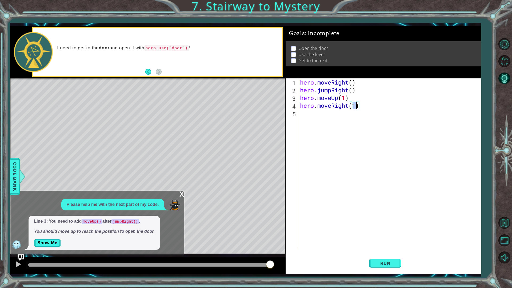
click at [323, 114] on div "hero . moveRight ( ) hero . jumpRight ( ) hero . moveUp ( 1 ) hero . moveRight …" at bounding box center [390, 171] width 183 height 186
type textarea "o"
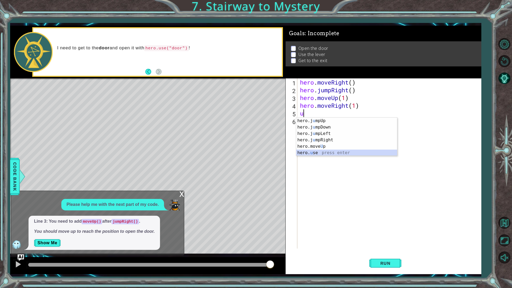
click at [313, 152] on div "hero.j u mpUp press enter hero.j u mpDown press enter hero.j u mpLeft press ent…" at bounding box center [346, 143] width 101 height 51
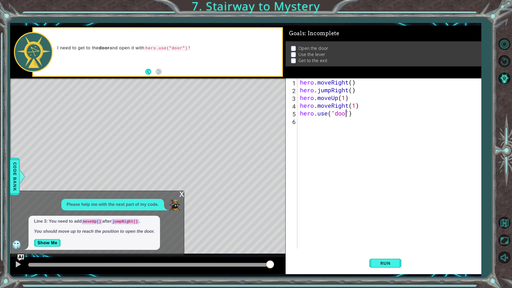
scroll to position [0, 2]
type textarea "hero.use("door")"
drag, startPoint x: 378, startPoint y: 258, endPoint x: 375, endPoint y: 260, distance: 3.4
click at [375, 252] on button "Run" at bounding box center [385, 262] width 32 height 19
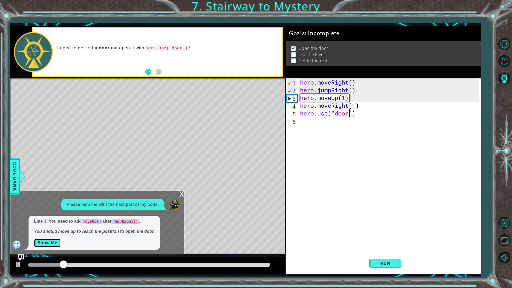
click at [39, 241] on button "Show Me" at bounding box center [47, 243] width 27 height 9
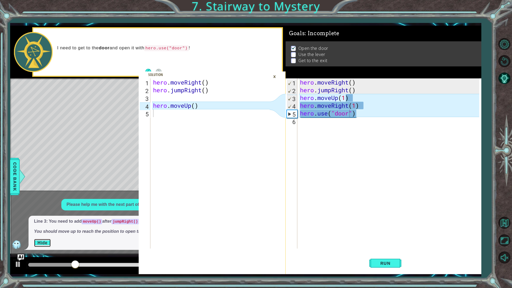
click at [39, 241] on button "Hide" at bounding box center [42, 243] width 17 height 9
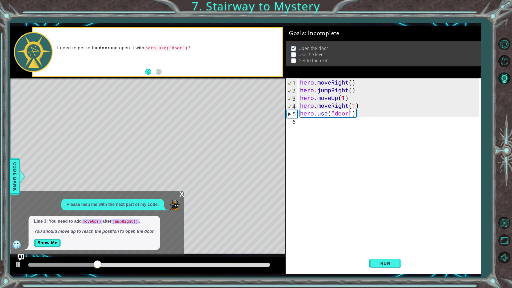
click at [179, 194] on div "x" at bounding box center [181, 193] width 5 height 5
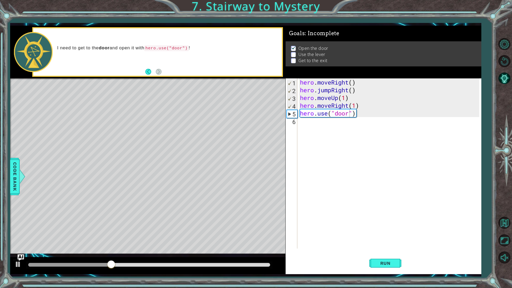
scroll to position [0, 0]
click at [356, 123] on div "hero . moveRight ( ) hero . jumpRight ( ) hero . moveUp ( 1 ) hero . moveRight …" at bounding box center [390, 171] width 183 height 186
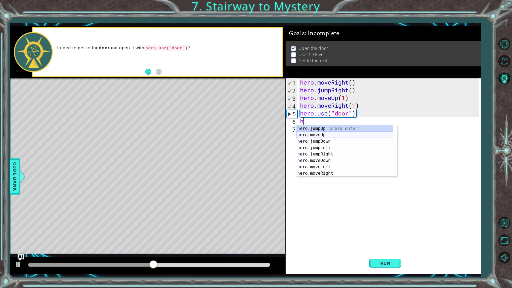
click at [367, 137] on div "h ero.jumpUp press enter h ero.moveUp press enter h ero.jumpDown press enter h …" at bounding box center [344, 157] width 97 height 64
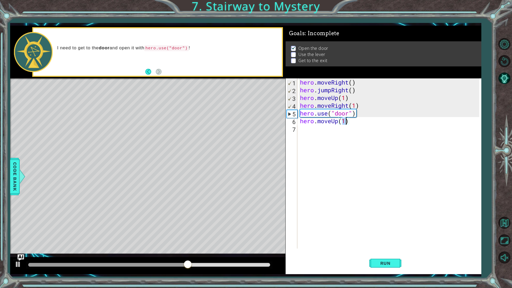
type textarea "hero.moveUp(2)"
click at [347, 132] on div "hero . moveRight ( ) hero . jumpRight ( ) hero . moveUp ( 1 ) hero . moveRight …" at bounding box center [390, 171] width 183 height 186
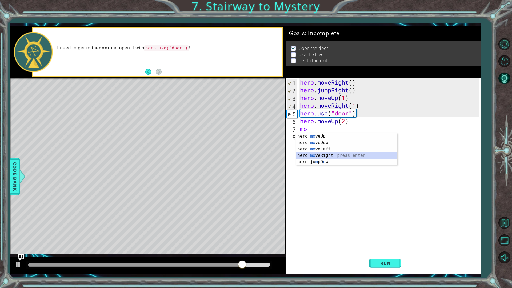
click at [349, 155] on div "hero. mo veUp press enter hero. mo veDown press enter hero. mo veLeft press ent…" at bounding box center [346, 155] width 101 height 45
type textarea "hero.moveRight(1)"
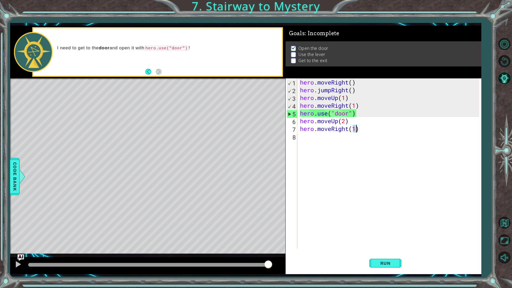
click at [348, 145] on div "hero . moveRight ( ) hero . jumpRight ( ) hero . moveUp ( 1 ) hero . moveRight …" at bounding box center [390, 171] width 183 height 186
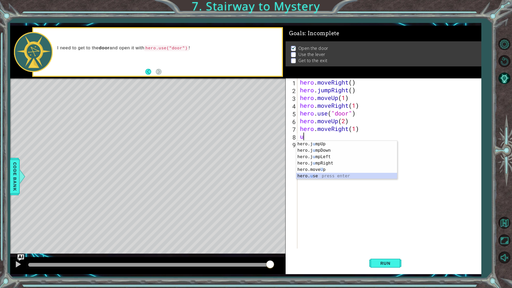
click at [312, 174] on div "hero.j u mpUp press enter hero.j u mpDown press enter hero.j u mpLeft press ent…" at bounding box center [346, 166] width 101 height 51
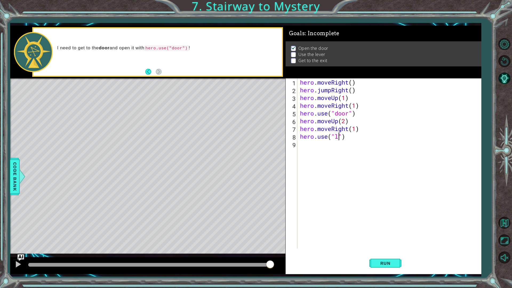
scroll to position [0, 2]
type textarea "hero.use("lever")"
drag, startPoint x: 312, startPoint y: 147, endPoint x: 296, endPoint y: 149, distance: 16.1
click at [296, 149] on div "hero.use("lever") 1 2 3 4 5 6 7 8 9 hero . moveRight ( ) hero . jumpRight ( ) h…" at bounding box center [383, 163] width 194 height 170
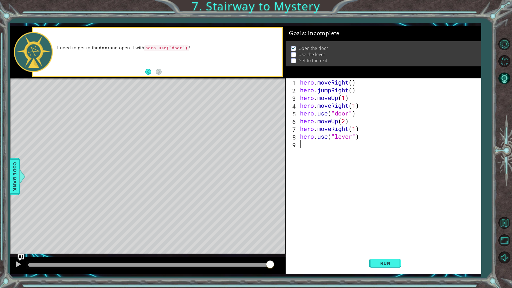
scroll to position [0, 0]
type textarea "r"
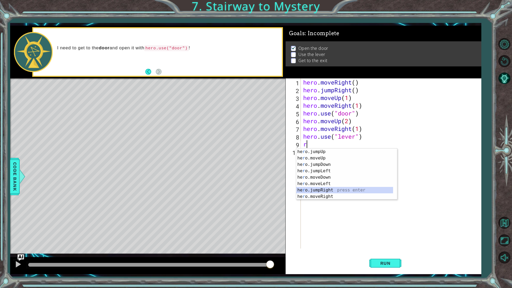
click at [338, 188] on div "he r o.jumpUp press enter he r o.moveUp press enter he r o.jumpDown press enter…" at bounding box center [344, 180] width 97 height 64
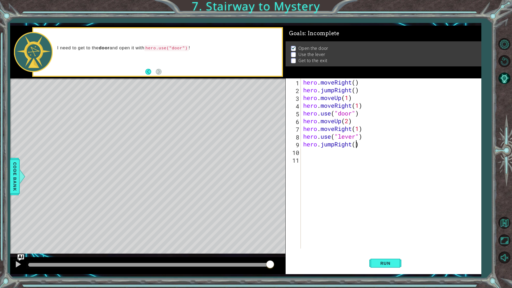
click at [356, 144] on div "hero . moveRight ( ) hero . jumpRight ( ) hero . moveUp ( 1 ) hero . moveRight …" at bounding box center [392, 171] width 180 height 186
type textarea "hero.jumpRight(2)"
click at [343, 152] on div "hero . moveRight ( ) hero . jumpRight ( ) hero . moveUp ( 1 ) hero . moveRight …" at bounding box center [392, 171] width 180 height 186
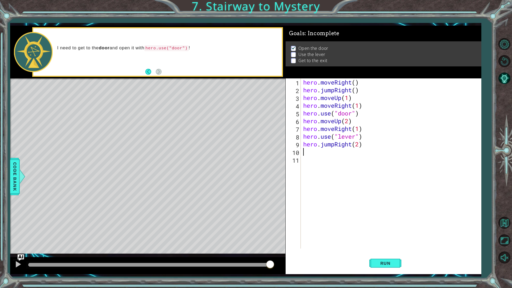
type textarea "j"
click at [334, 158] on div "hero. j umpUp press enter hero. j umpDown press enter hero. j umpLeft press ent…" at bounding box center [349, 175] width 101 height 38
click at [344, 153] on div "hero . moveRight ( ) hero . jumpRight ( ) hero . moveUp ( 1 ) hero . moveRight …" at bounding box center [392, 171] width 180 height 186
click at [316, 159] on div "hero . moveRight ( ) hero . jumpRight ( ) hero . moveUp ( 1 ) hero . moveRight …" at bounding box center [392, 171] width 180 height 186
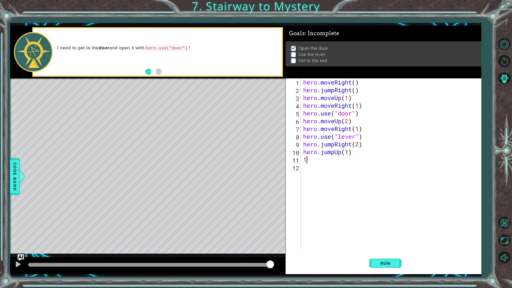
type textarea "1"
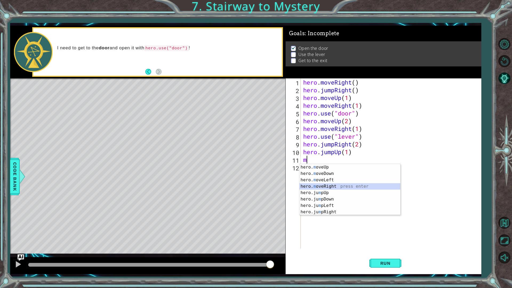
click at [329, 186] on div "hero. m oveUp press enter hero. m oveDown press enter hero. m oveLeft press ent…" at bounding box center [349, 196] width 101 height 64
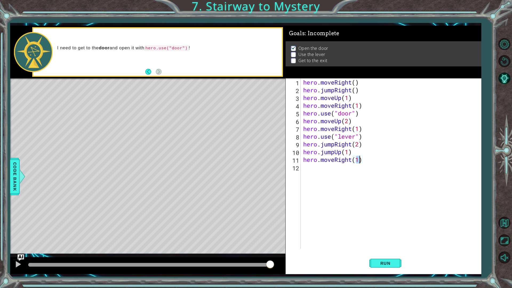
type textarea "hero.moveRight(2)"
click at [373, 252] on button "Run" at bounding box center [385, 262] width 32 height 19
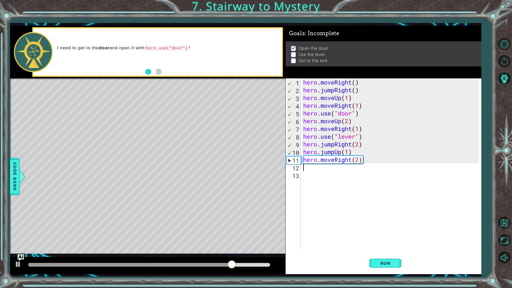
click at [148, 74] on button "Back" at bounding box center [150, 72] width 10 height 6
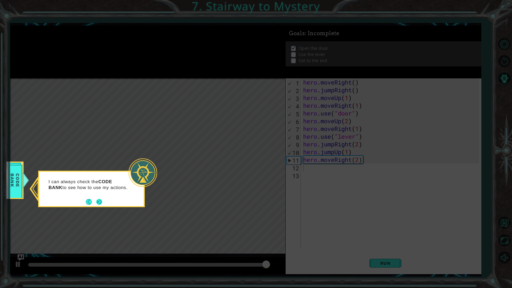
click at [100, 202] on button "Next" at bounding box center [99, 202] width 6 height 6
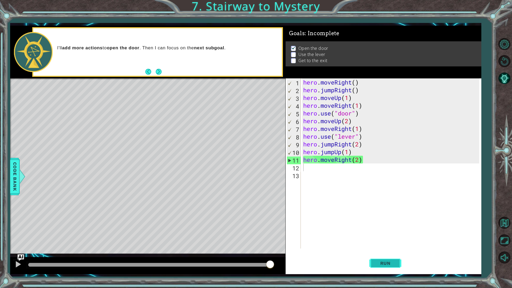
click at [395, 252] on span "Run" at bounding box center [385, 262] width 21 height 5
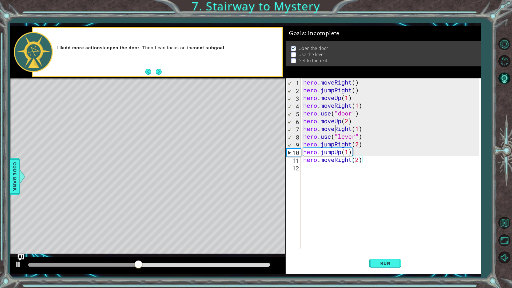
click at [335, 128] on div "hero . moveRight ( ) hero . jumpRight ( ) hero . moveUp ( 1 ) hero . moveRight …" at bounding box center [392, 171] width 180 height 186
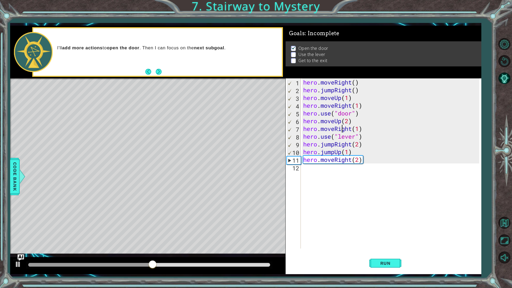
click at [343, 130] on div "hero . moveRight ( ) hero . jumpRight ( ) hero . moveUp ( 1 ) hero . moveRight …" at bounding box center [392, 171] width 180 height 186
click at [351, 130] on div "hero . moveRight ( ) hero . jumpRight ( ) hero . moveUp ( 1 ) hero . moveRight …" at bounding box center [392, 171] width 180 height 186
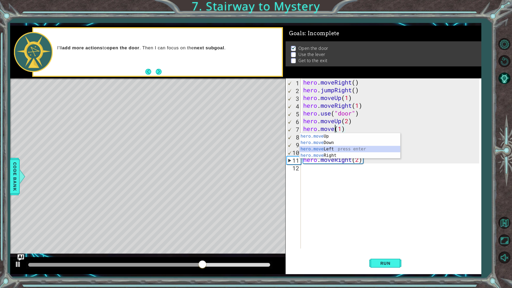
click at [346, 146] on div "hero.move Up press enter hero.move Down press enter hero.move Left press enter …" at bounding box center [349, 152] width 101 height 38
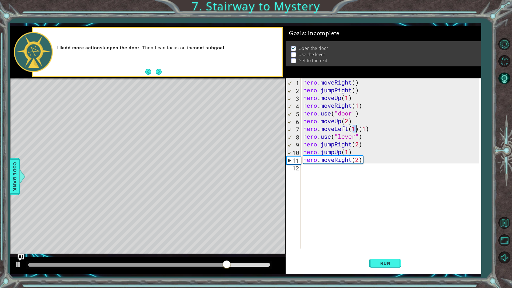
click at [372, 129] on div "hero . moveRight ( ) hero . jumpRight ( ) hero . moveUp ( 1 ) hero . moveRight …" at bounding box center [392, 171] width 180 height 186
click at [395, 252] on button "Run" at bounding box center [385, 262] width 32 height 19
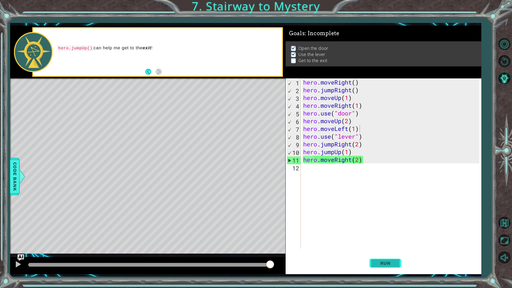
click at [372, 252] on button "Run" at bounding box center [385, 262] width 32 height 19
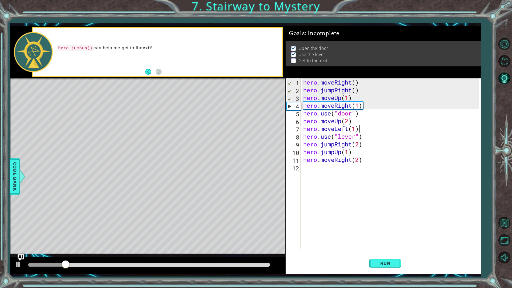
click at [339, 143] on div "hero . moveRight ( ) hero . jumpRight ( ) hero . moveUp ( 1 ) hero . moveRight …" at bounding box center [392, 171] width 180 height 186
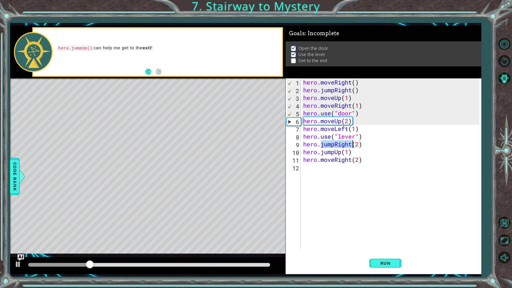
click at [335, 146] on div "hero . moveRight ( ) hero . jumpRight ( ) hero . moveUp ( 1 ) hero . moveRight …" at bounding box center [390, 163] width 177 height 170
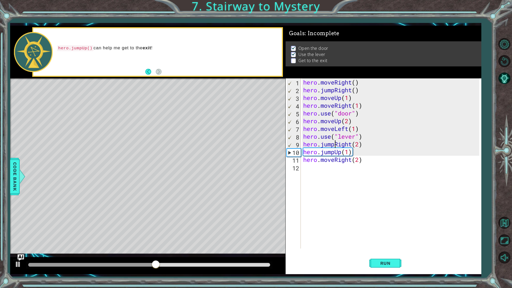
click at [351, 145] on div "hero . moveRight ( ) hero . jumpRight ( ) hero . moveUp ( 1 ) hero . moveRight …" at bounding box center [392, 171] width 180 height 186
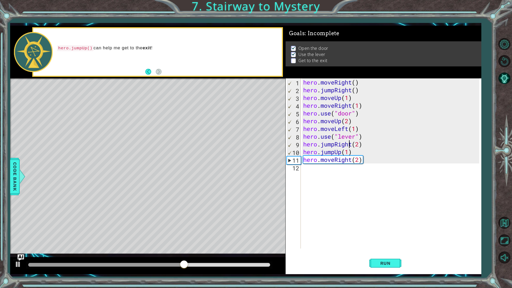
click at [350, 147] on div "hero . moveRight ( ) hero . jumpRight ( ) hero . moveUp ( 1 ) hero . moveRight …" at bounding box center [392, 171] width 180 height 186
click at [351, 146] on div "hero . moveRight ( ) hero . jumpRight ( ) hero . moveUp ( 1 ) hero . moveRight …" at bounding box center [392, 171] width 180 height 186
click at [351, 143] on div "hero . moveRight ( ) hero . jumpRight ( ) hero . moveUp ( 1 ) hero . moveRight …" at bounding box center [392, 171] width 180 height 186
click at [353, 147] on div "hero . moveRight ( ) hero . jumpRight ( ) hero . moveUp ( 1 ) hero . moveRight …" at bounding box center [392, 171] width 180 height 186
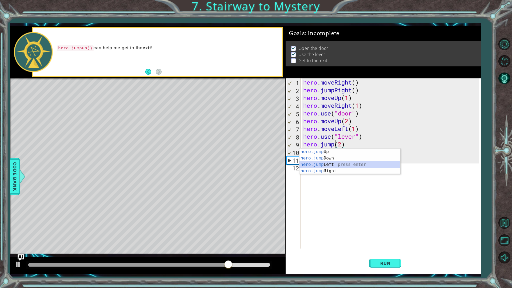
click at [342, 164] on div "hero.jump Up press enter hero.jump Down press enter hero.jump Left press enter …" at bounding box center [349, 167] width 101 height 38
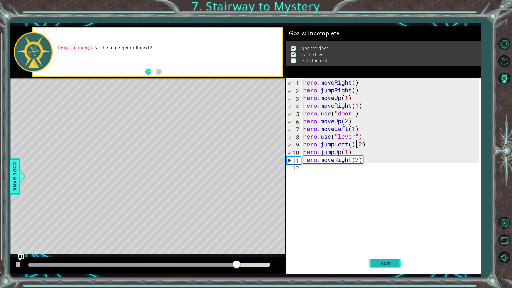
click at [372, 252] on button "Run" at bounding box center [385, 262] width 32 height 19
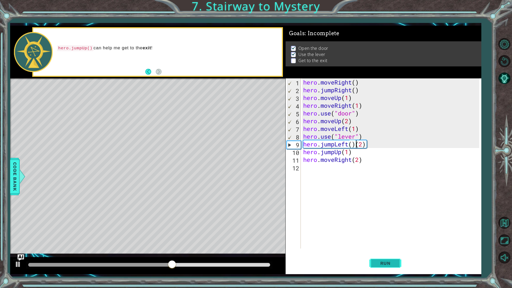
click at [389, 252] on span "Run" at bounding box center [385, 262] width 21 height 5
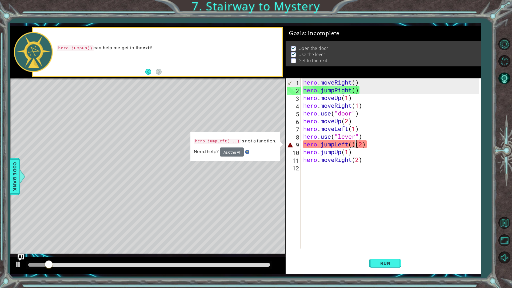
click at [354, 146] on div "hero . moveRight ( ) hero . jumpRight ( ) hero . moveUp ( 1 ) hero . moveRight …" at bounding box center [392, 171] width 180 height 186
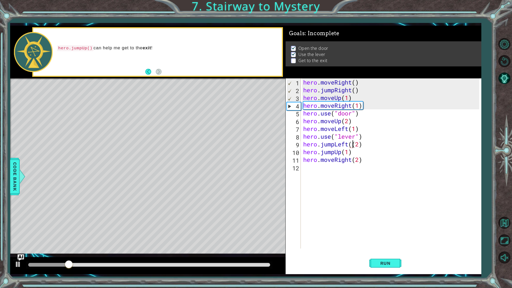
type textarea "hero.jumpLeft(2)"
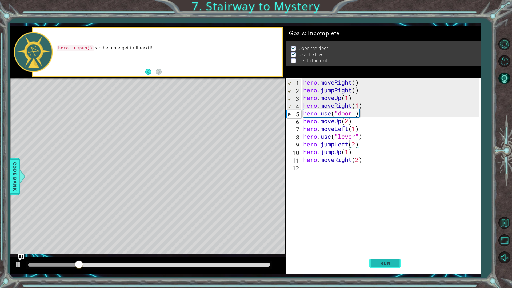
click at [381, 252] on span "Run" at bounding box center [385, 262] width 21 height 5
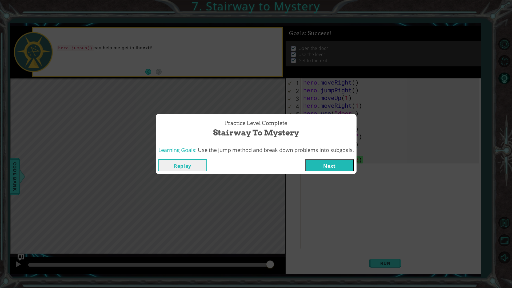
click at [321, 166] on button "Next" at bounding box center [329, 165] width 49 height 12
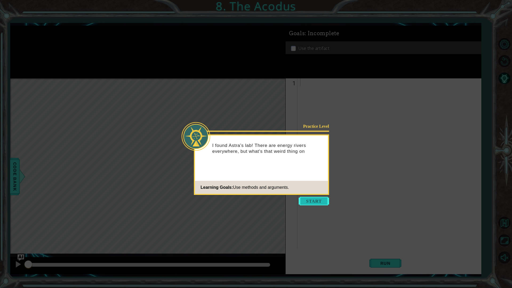
click at [311, 198] on button "Start" at bounding box center [314, 201] width 30 height 9
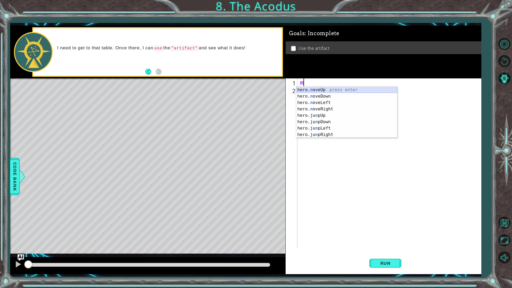
click at [311, 88] on div "hero. m oveUp press enter hero. m oveDown press enter hero. m oveLeft press ent…" at bounding box center [346, 119] width 101 height 64
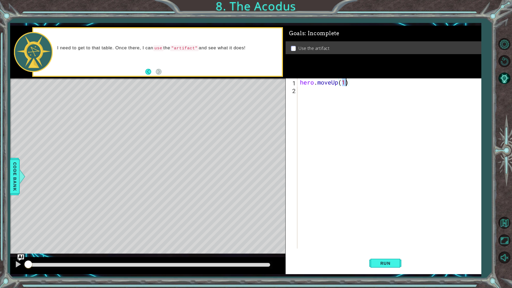
type textarea "hero.moveUp(2)"
click at [337, 96] on div "hero . moveUp ( 2 )" at bounding box center [390, 171] width 183 height 186
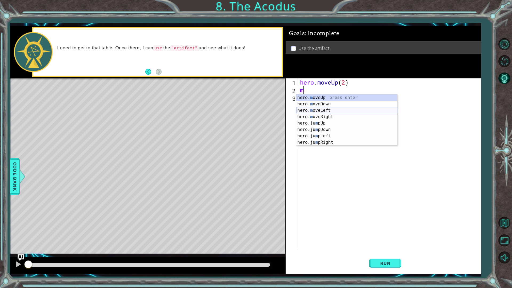
click at [342, 112] on div "hero. m oveUp press enter hero. m oveDown press enter hero. m oveLeft press ent…" at bounding box center [346, 126] width 101 height 64
type textarea "hero.moveLeft(1)"
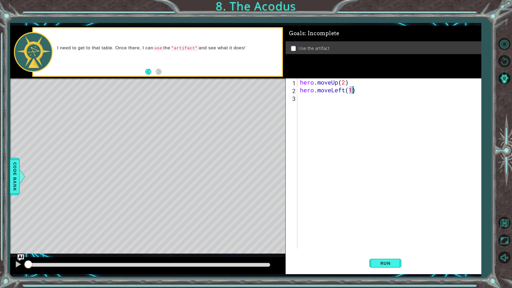
scroll to position [0, 2]
click at [327, 105] on div "hero . moveUp ( 2 ) hero . moveLeft ( 1 )" at bounding box center [390, 171] width 183 height 186
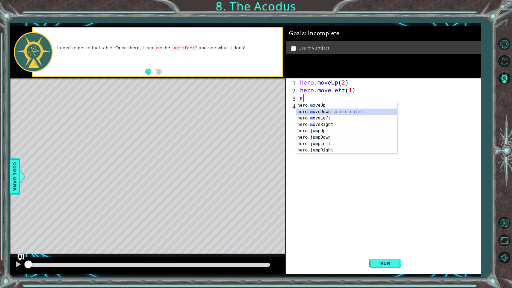
click at [328, 114] on div "hero. m oveUp press enter hero. m oveDown press enter hero. m oveLeft press ent…" at bounding box center [346, 134] width 101 height 64
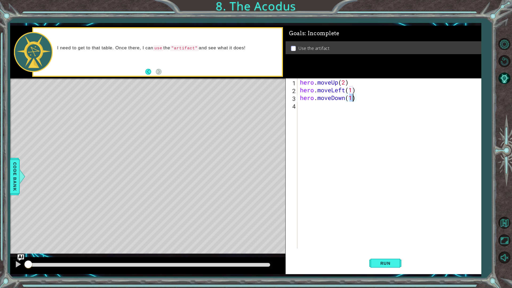
type textarea "hero.moveDown(2)"
click at [328, 110] on div "hero . moveUp ( 2 ) hero . moveLeft ( 1 ) hero . moveDown ( 2 )" at bounding box center [390, 171] width 183 height 186
type textarea "j"
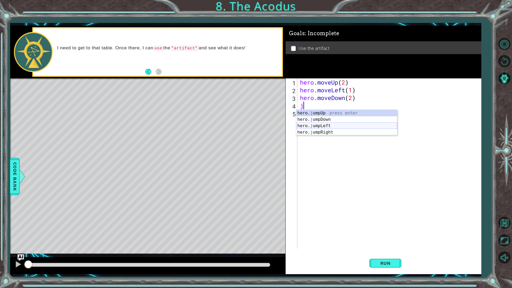
click at [335, 124] on div "hero. j umpUp press enter hero. j umpDown press enter hero. j umpLeft press ent…" at bounding box center [346, 129] width 101 height 38
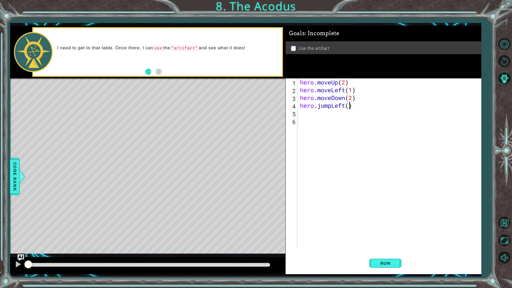
click at [348, 105] on div "hero . moveUp ( 2 ) hero . moveLeft ( 1 ) hero . moveDown ( 2 ) hero . jumpLeft…" at bounding box center [390, 171] width 183 height 186
type textarea "hero.jumpLeft(1)"
click at [313, 116] on div "hero . moveUp ( 2 ) hero . moveLeft ( 1 ) hero . moveDown ( 2 ) hero . jumpLeft…" at bounding box center [390, 171] width 183 height 186
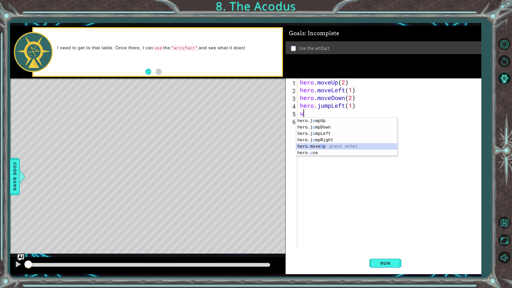
click at [326, 148] on div "hero.j u mpUp press enter hero.j u mpDown press enter hero.j u mpLeft press ent…" at bounding box center [346, 143] width 101 height 51
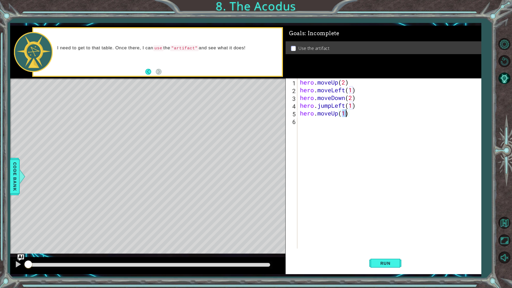
type textarea "hero.moveUp(2)"
click at [330, 120] on div "hero . moveUp ( 2 ) hero . moveLeft ( 1 ) hero . moveDown ( 2 ) hero . jumpLeft…" at bounding box center [390, 171] width 183 height 186
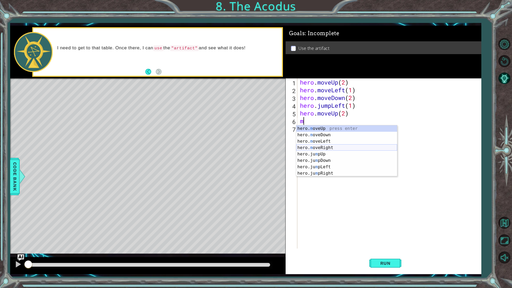
click at [332, 146] on div "hero. m oveUp press enter hero. m oveDown press enter hero. m oveLeft press ent…" at bounding box center [346, 157] width 101 height 64
type textarea "hero.moveRight(1)"
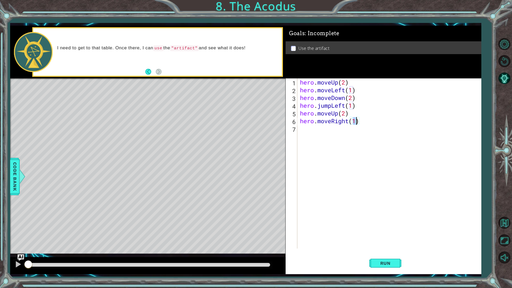
click at [329, 132] on div "hero . moveUp ( 2 ) hero . moveLeft ( 1 ) hero . moveDown ( 2 ) hero . jumpLeft…" at bounding box center [390, 171] width 183 height 186
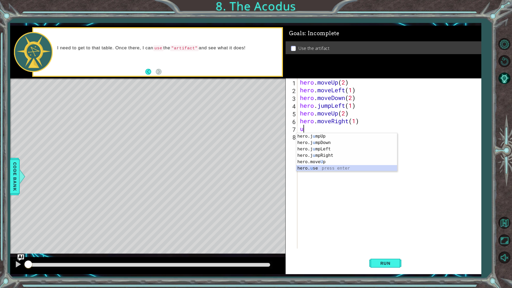
click at [328, 166] on div "hero.j u mpUp press enter hero.j u mpDown press enter hero.j u mpLeft press ent…" at bounding box center [346, 158] width 101 height 51
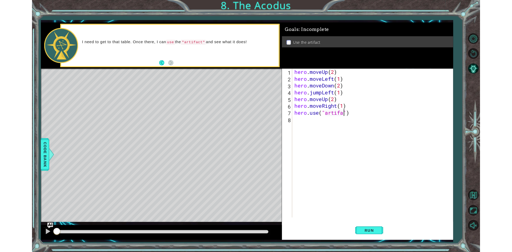
scroll to position [0, 3]
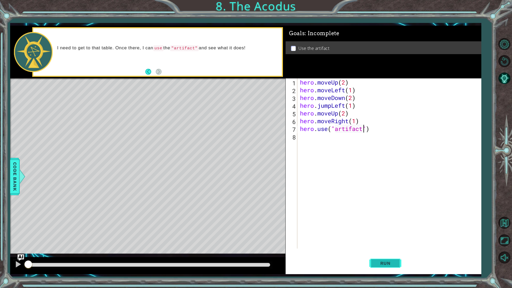
type textarea "hero.use("artifact")"
click at [388, 252] on span "Run" at bounding box center [385, 262] width 21 height 5
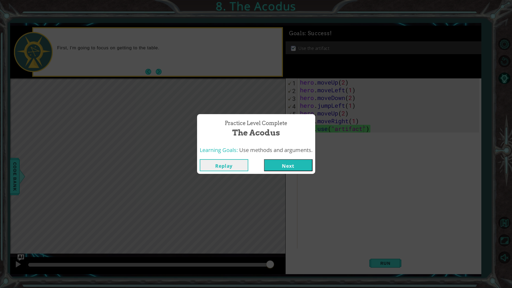
click at [288, 165] on button "Next" at bounding box center [288, 165] width 49 height 12
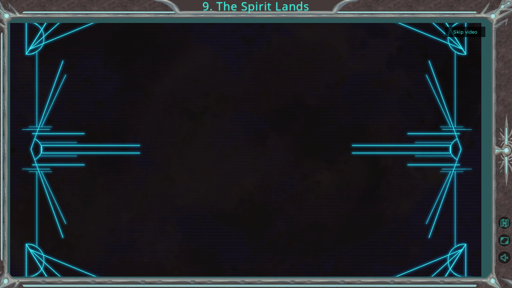
click at [311, 193] on div at bounding box center [246, 149] width 451 height 253
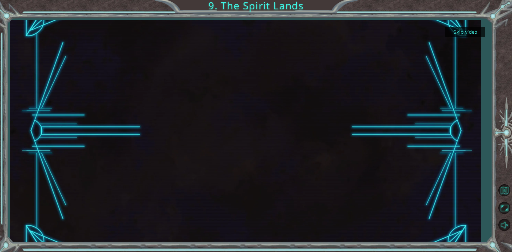
click at [462, 35] on button "Skip video" at bounding box center [465, 32] width 40 height 10
